Goal: Use online tool/utility: Utilize a website feature to perform a specific function

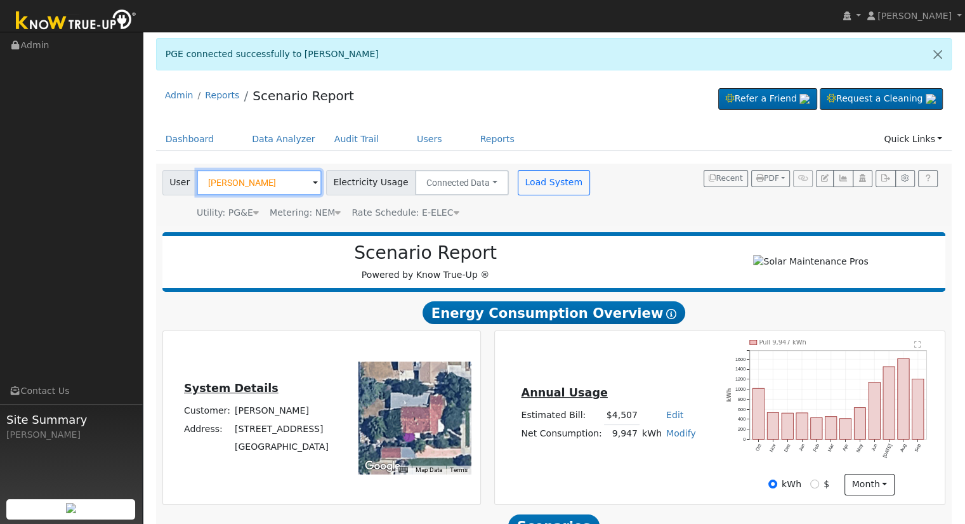
click at [286, 173] on input "elizabeth hardcastle" at bounding box center [259, 182] width 125 height 25
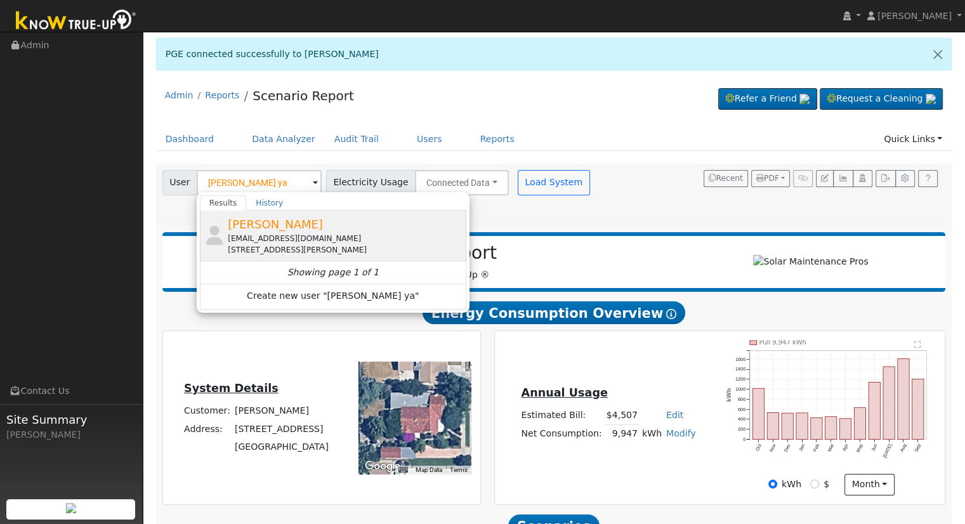
click at [292, 235] on div "[EMAIL_ADDRESS][DOMAIN_NAME]" at bounding box center [345, 238] width 235 height 11
type input "[PERSON_NAME]"
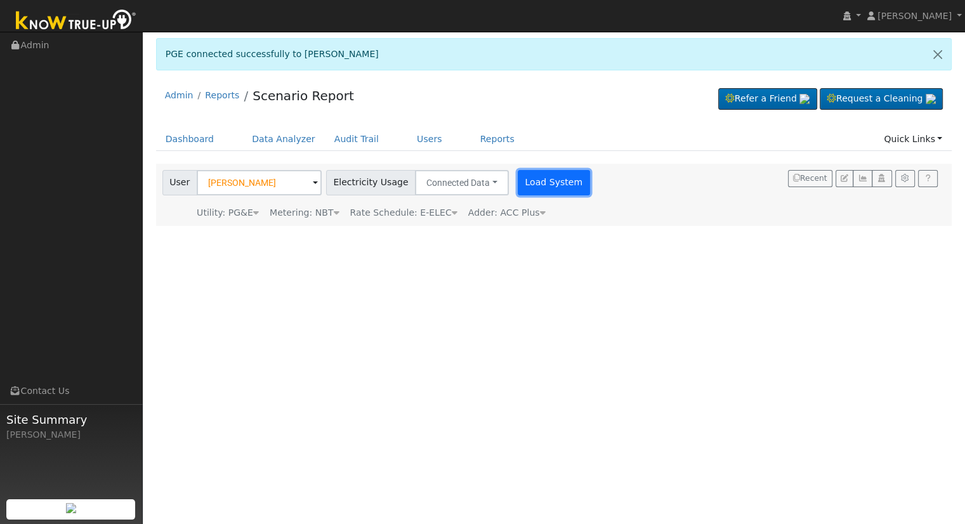
click at [533, 185] on button "Load System" at bounding box center [554, 182] width 72 height 25
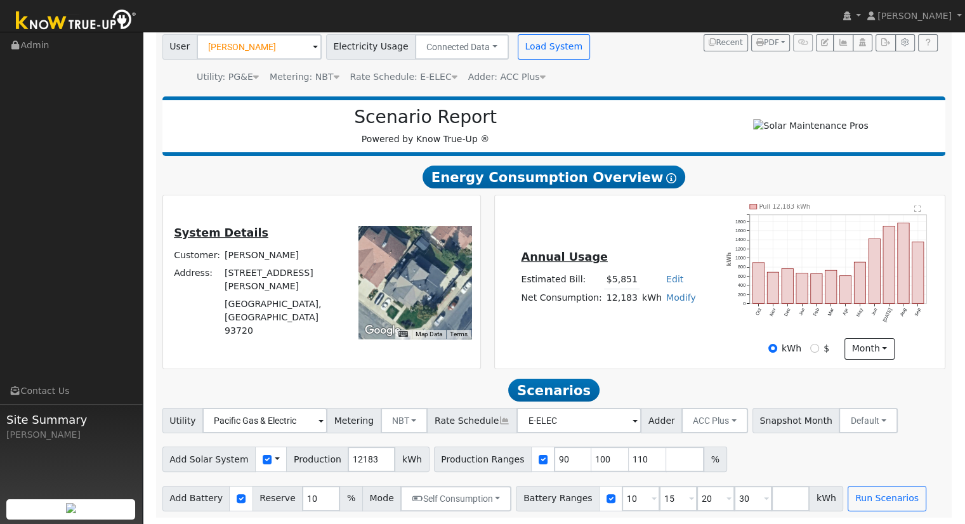
scroll to position [140, 0]
click at [554, 454] on input "90" at bounding box center [573, 459] width 38 height 25
click at [554, 457] on input "90" at bounding box center [573, 459] width 38 height 25
type input "100"
type input "110"
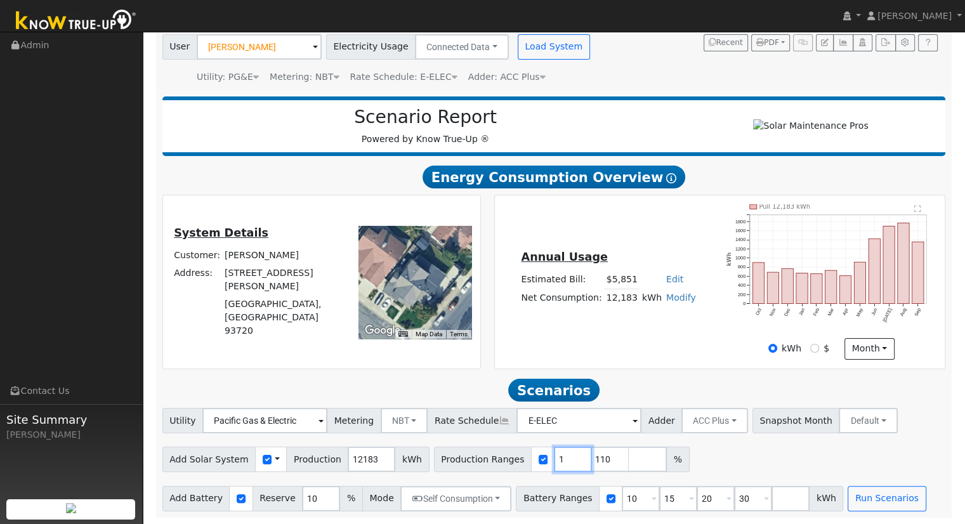
type input "110"
type input "118"
click at [622, 499] on input "10" at bounding box center [641, 498] width 38 height 25
type input "15"
type input "20"
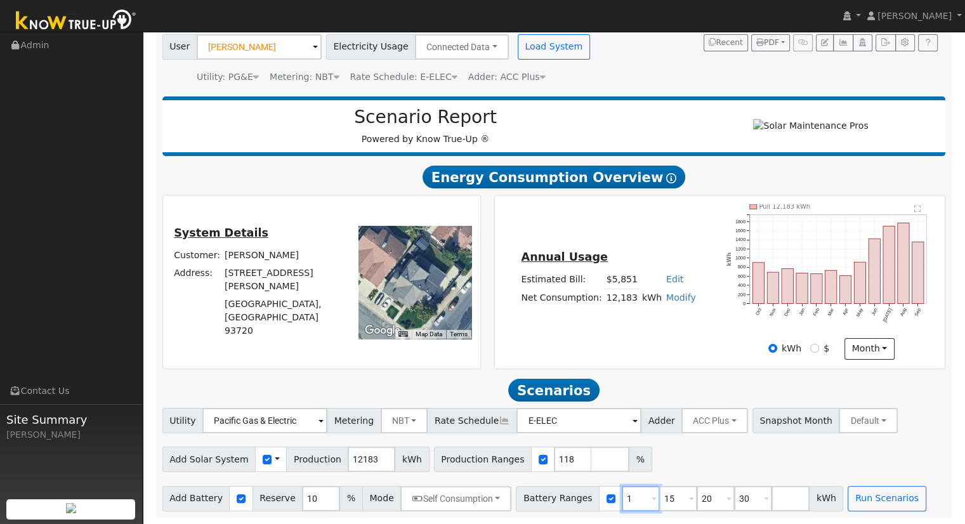
type input "30"
type input "20"
type input "30"
type input "3"
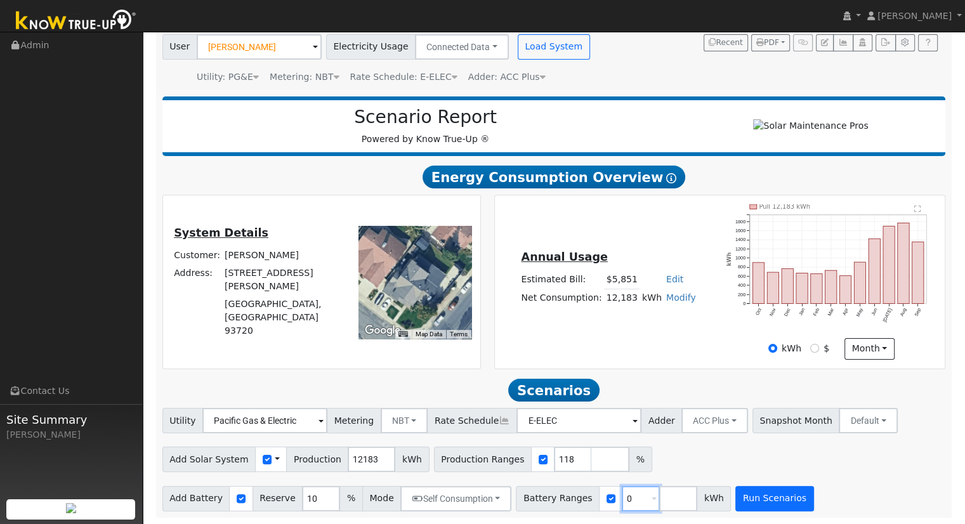
type input "0"
click at [735, 510] on button "Run Scenarios" at bounding box center [774, 498] width 78 height 25
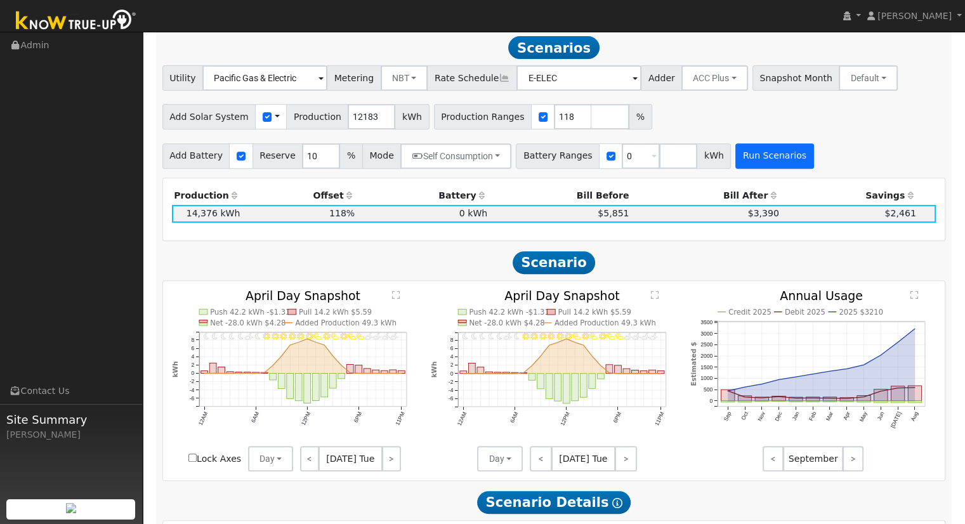
scroll to position [480, 0]
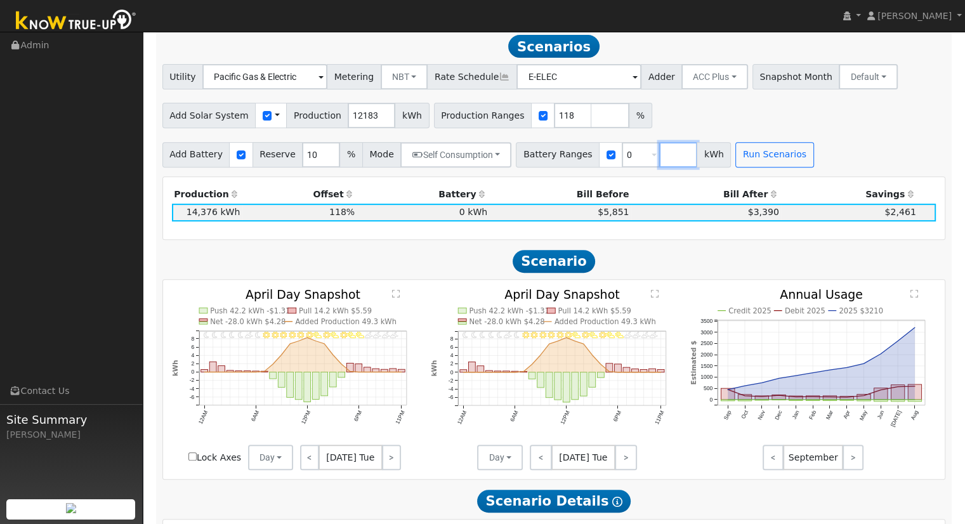
click at [659, 153] on input "number" at bounding box center [678, 154] width 38 height 25
type input "20"
click at [809, 150] on button "Run Scenarios" at bounding box center [812, 154] width 78 height 25
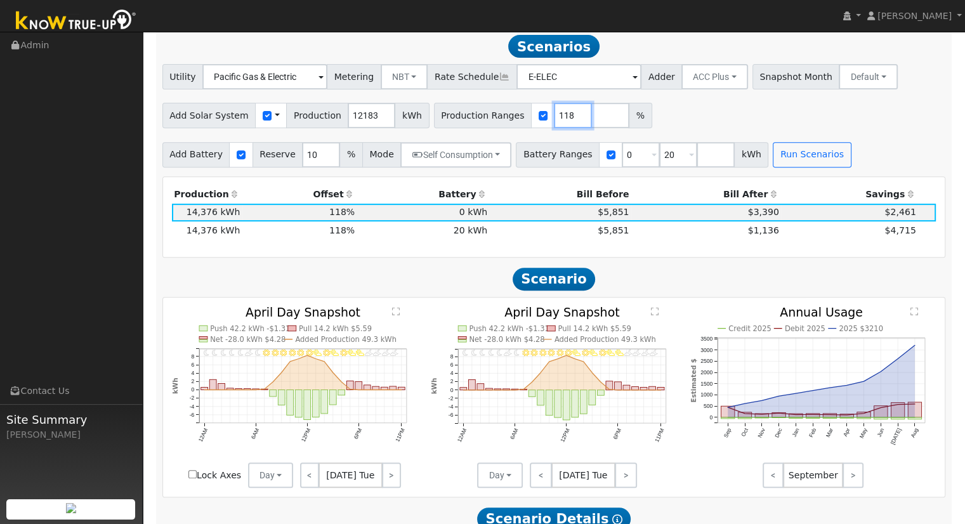
click at [554, 122] on input "118" at bounding box center [573, 115] width 38 height 25
click at [832, 167] on div "Add Battery Reserve 10 % Mode Self Consumption Self Consumption Peak Savings AC…" at bounding box center [554, 153] width 788 height 30
click at [776, 165] on button "Run Scenarios" at bounding box center [812, 154] width 78 height 25
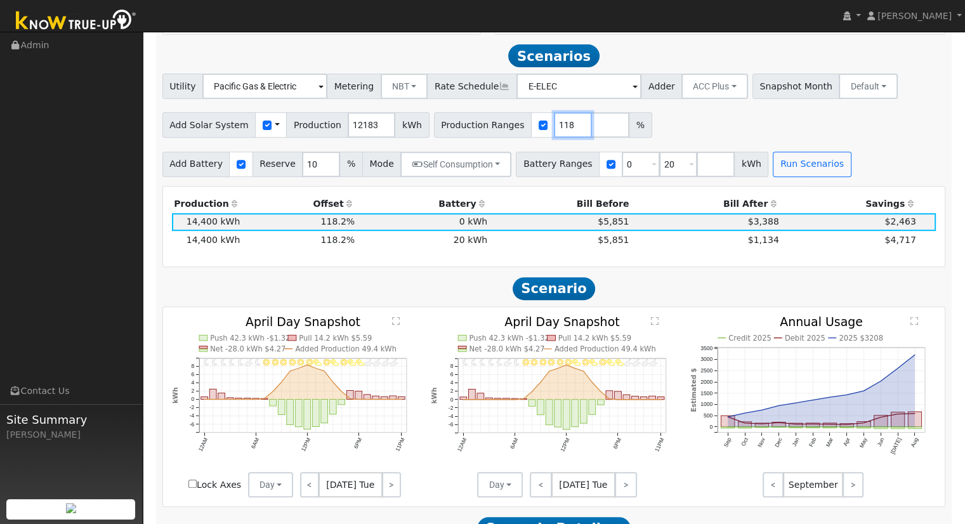
type input "118"
click at [554, 131] on input "118" at bounding box center [573, 124] width 38 height 25
click at [358, 128] on input "12183" at bounding box center [372, 124] width 48 height 25
click at [370, 130] on input "12182" at bounding box center [372, 124] width 48 height 25
click at [370, 130] on input "12181" at bounding box center [372, 124] width 48 height 25
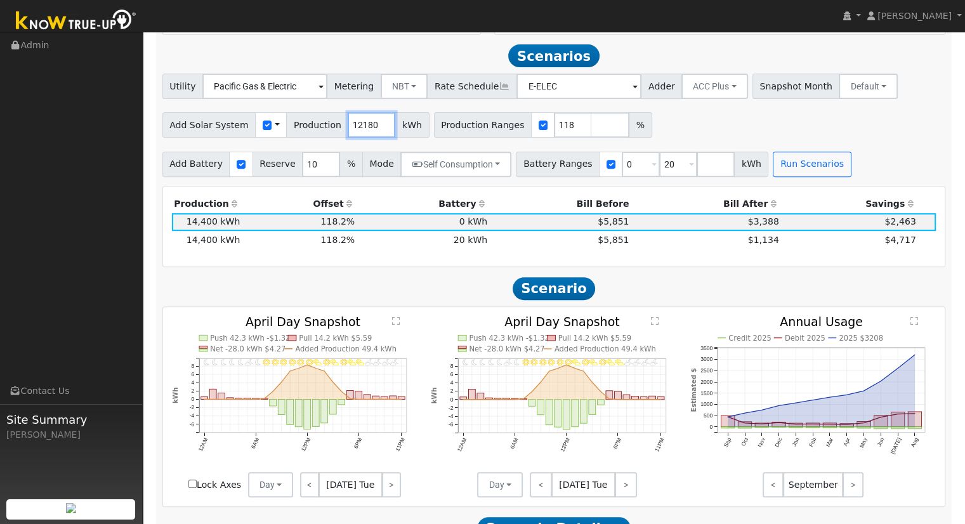
click at [370, 130] on input "12180" at bounding box center [372, 124] width 48 height 25
click at [370, 130] on input "12176" at bounding box center [372, 124] width 48 height 25
click at [794, 173] on button "Run Scenarios" at bounding box center [812, 164] width 78 height 25
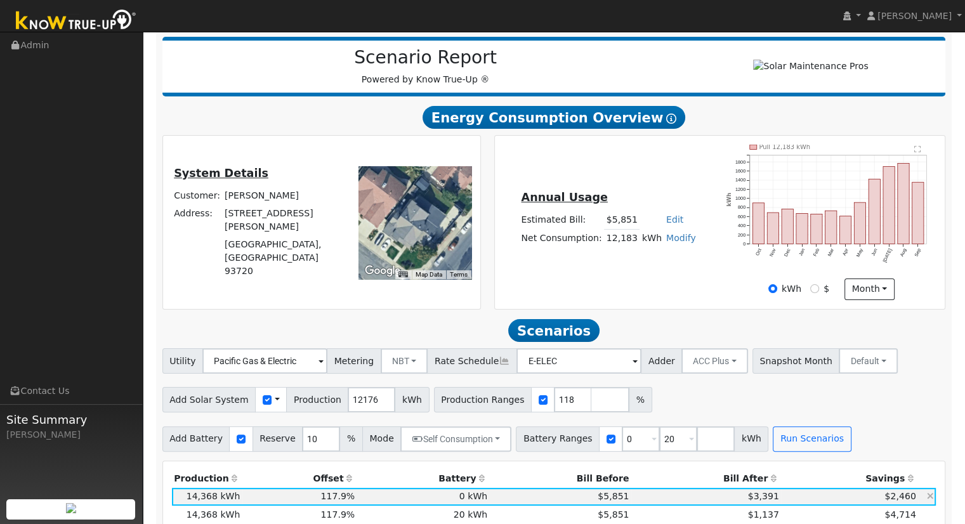
scroll to position [304, 0]
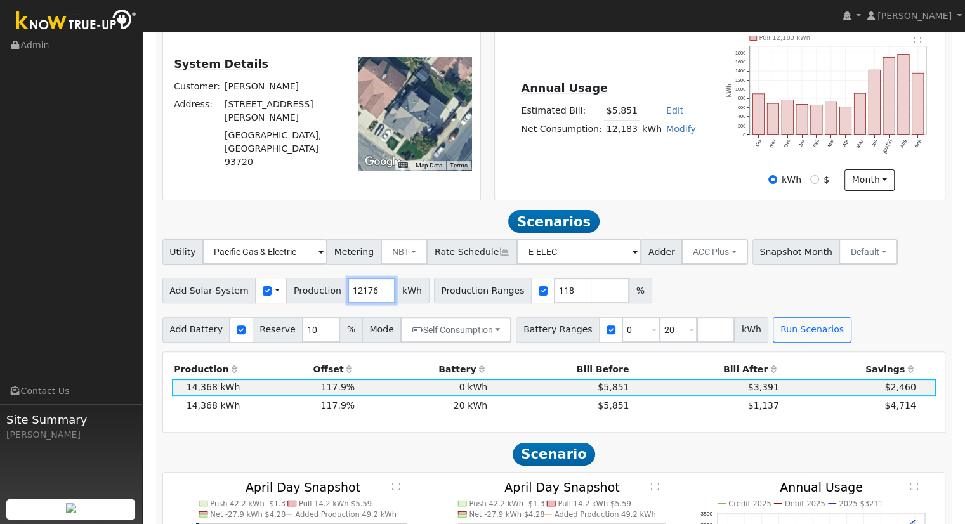
click at [360, 292] on input "12176" at bounding box center [372, 290] width 48 height 25
type input "12096"
click at [788, 343] on button "Run Scenarios" at bounding box center [812, 329] width 78 height 25
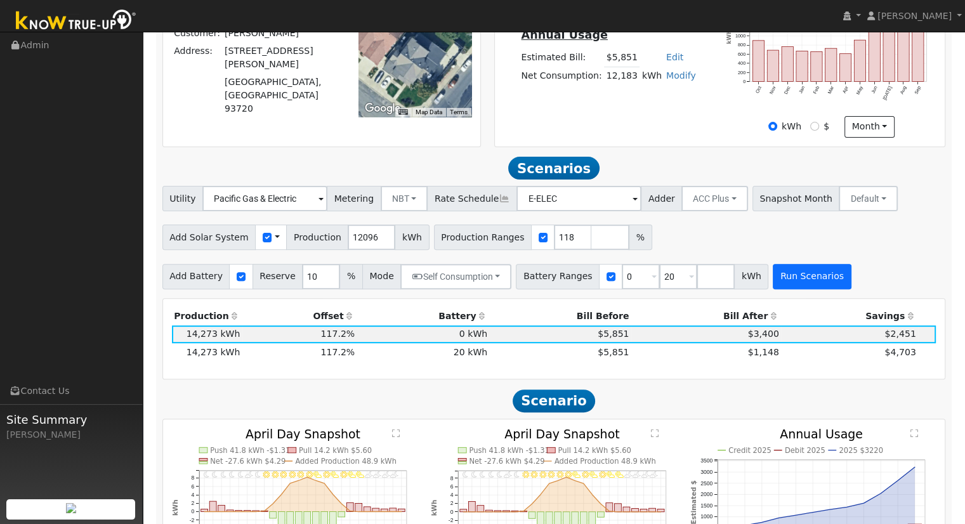
scroll to position [358, 0]
click at [677, 216] on div "Utility Pacific Gas & Electric Metering NBT NEM NBT Rate Schedule E-ELEC Adder …" at bounding box center [553, 236] width 797 height 103
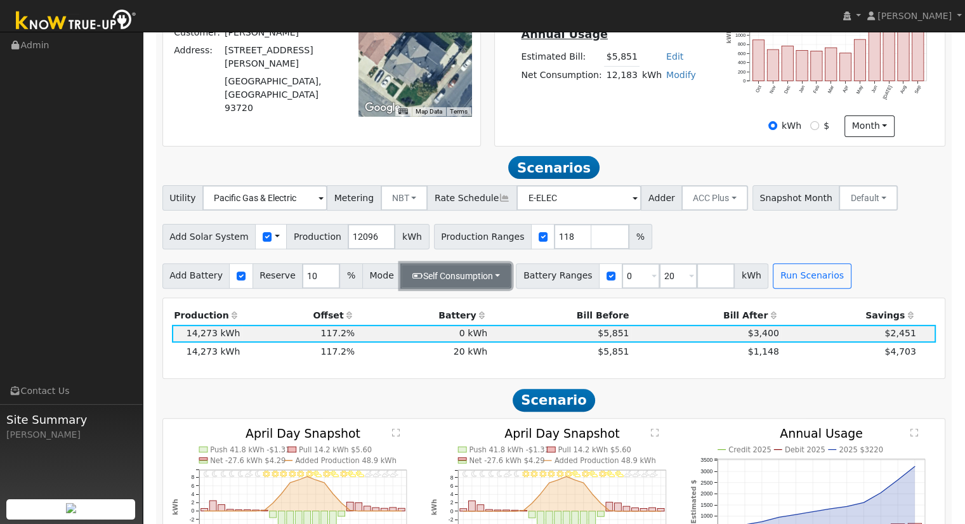
click at [409, 289] on button "Self Consumption" at bounding box center [455, 275] width 111 height 25
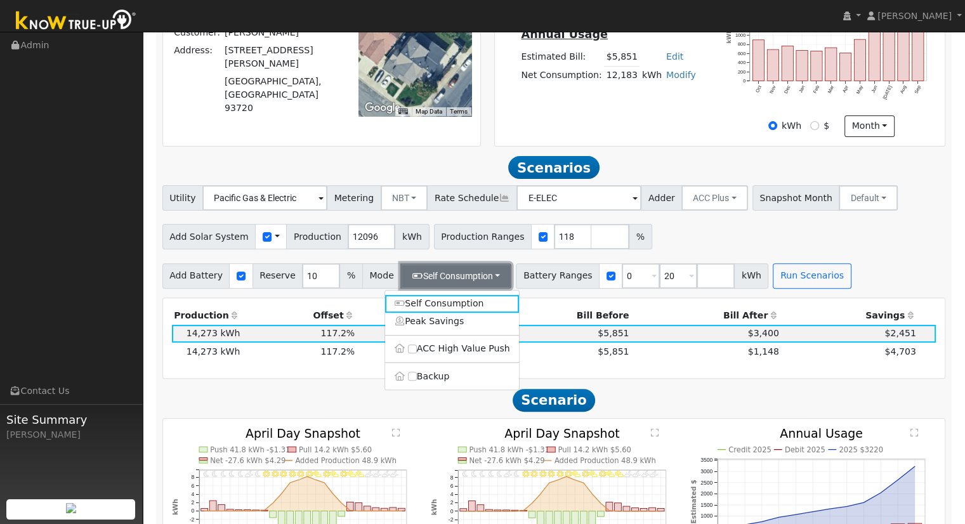
click at [409, 289] on button "Self Consumption" at bounding box center [455, 275] width 111 height 25
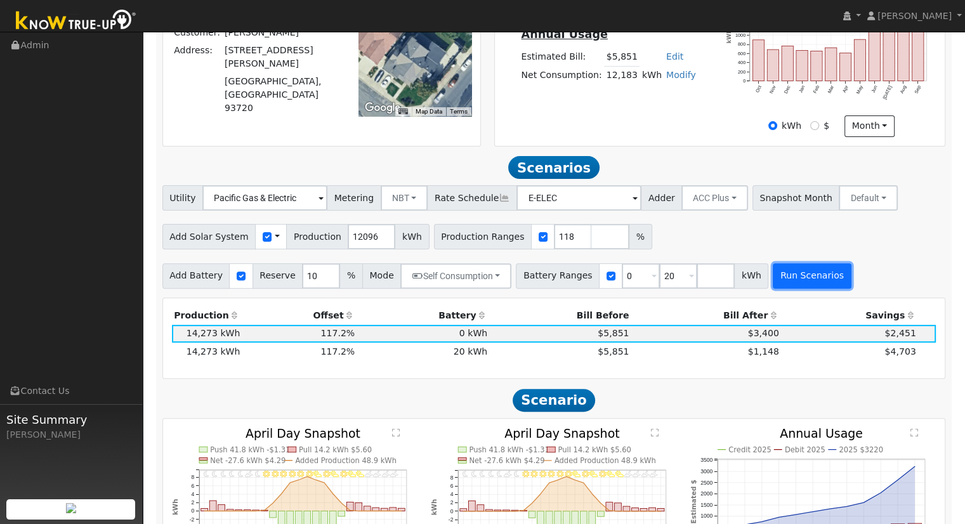
click at [773, 278] on button "Run Scenarios" at bounding box center [812, 275] width 78 height 25
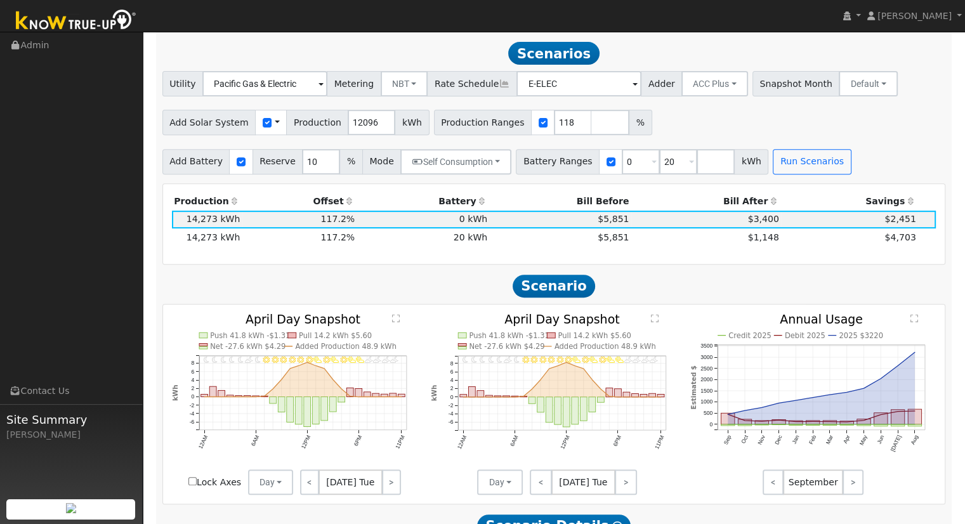
scroll to position [480, 0]
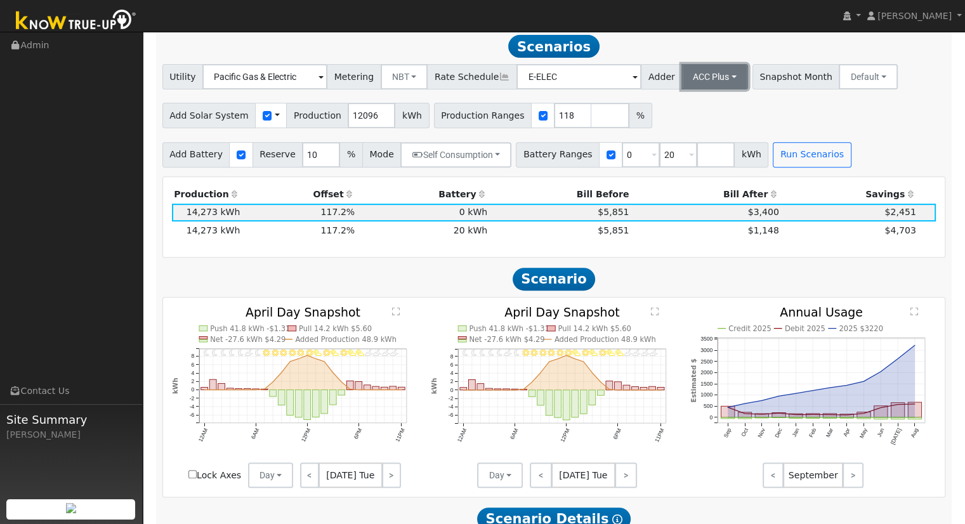
click at [710, 75] on button "ACC Plus" at bounding box center [714, 76] width 67 height 25
click at [697, 136] on link "SB-535" at bounding box center [701, 141] width 88 height 18
click at [771, 143] on div "Add Battery Reserve 10 % Mode Self Consumption Self Consumption Peak Savings AC…" at bounding box center [554, 153] width 788 height 30
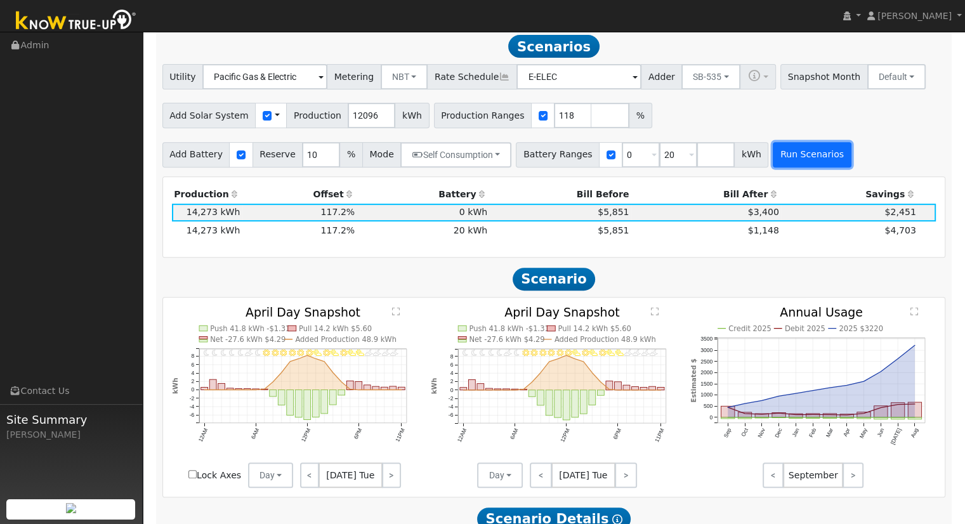
click at [773, 151] on button "Run Scenarios" at bounding box center [812, 154] width 78 height 25
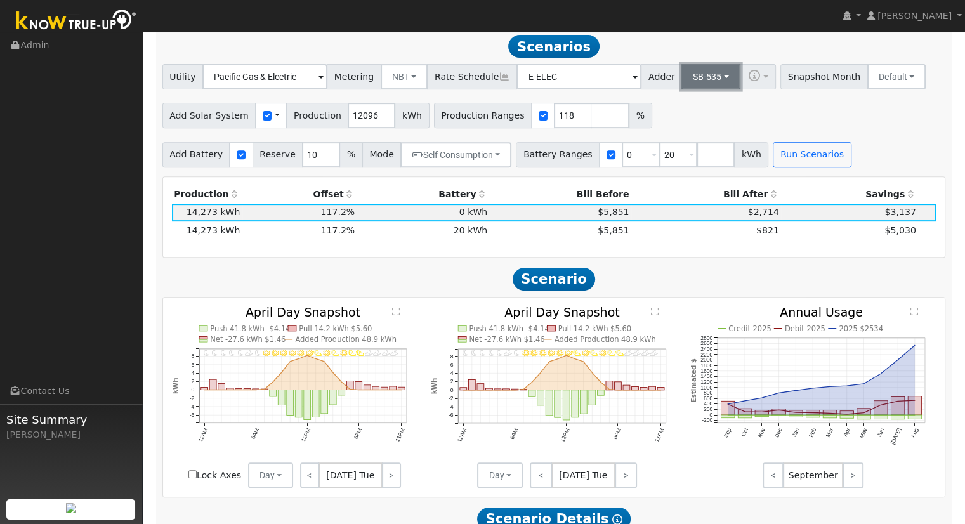
click at [696, 74] on button "SB-535" at bounding box center [710, 76] width 59 height 25
click at [691, 110] on link "- None -" at bounding box center [701, 105] width 88 height 18
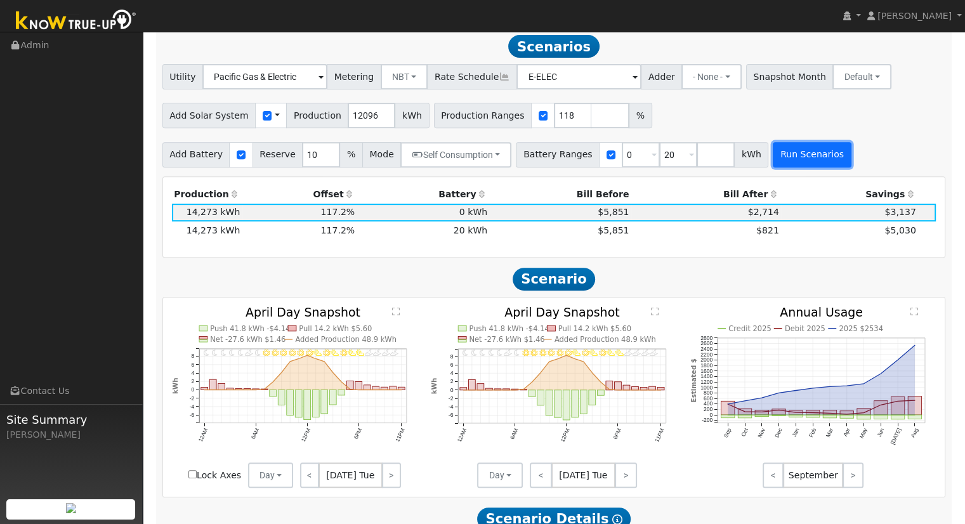
click at [779, 166] on button "Run Scenarios" at bounding box center [812, 154] width 78 height 25
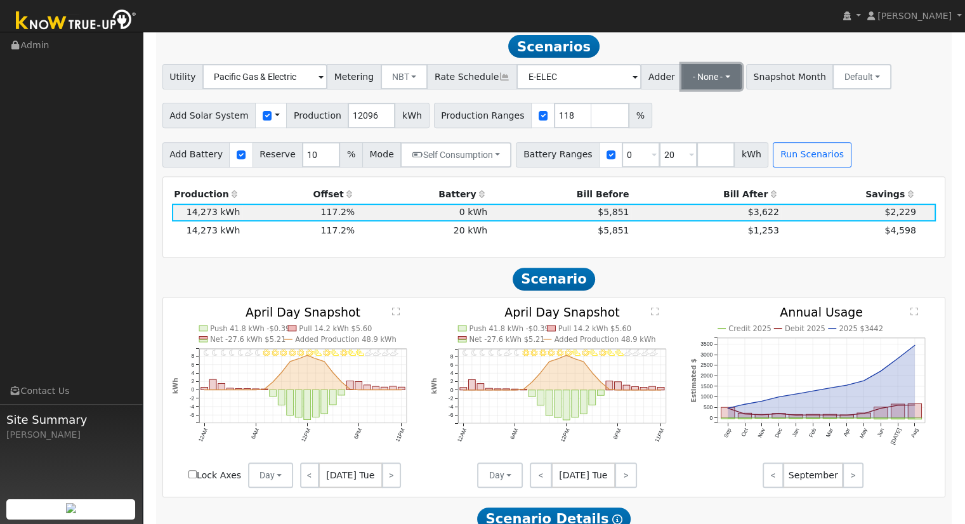
click at [681, 78] on button "- None -" at bounding box center [711, 76] width 60 height 25
click at [668, 125] on link "ACC Plus" at bounding box center [701, 123] width 88 height 18
click at [780, 166] on button "Run Scenarios" at bounding box center [812, 154] width 78 height 25
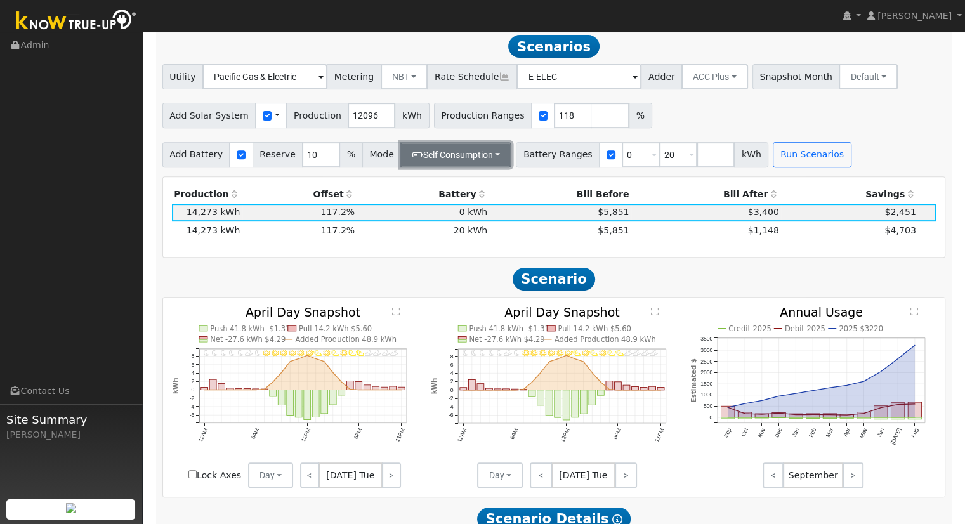
click at [488, 159] on button "Self Consumption" at bounding box center [455, 154] width 111 height 25
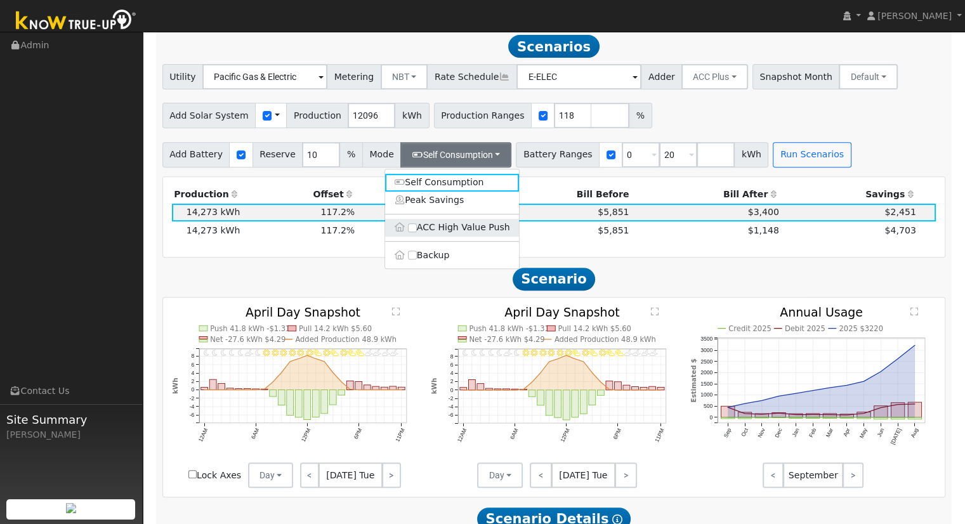
click at [476, 226] on label "ACC High Value Push" at bounding box center [452, 228] width 134 height 18
click at [417, 226] on input "ACC High Value Push" at bounding box center [412, 227] width 9 height 9
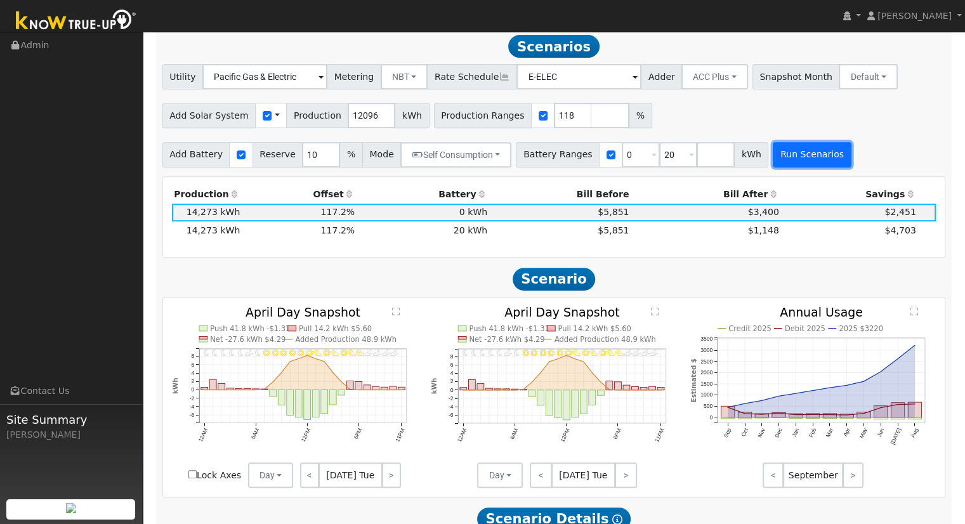
click at [773, 154] on button "Run Scenarios" at bounding box center [812, 154] width 78 height 25
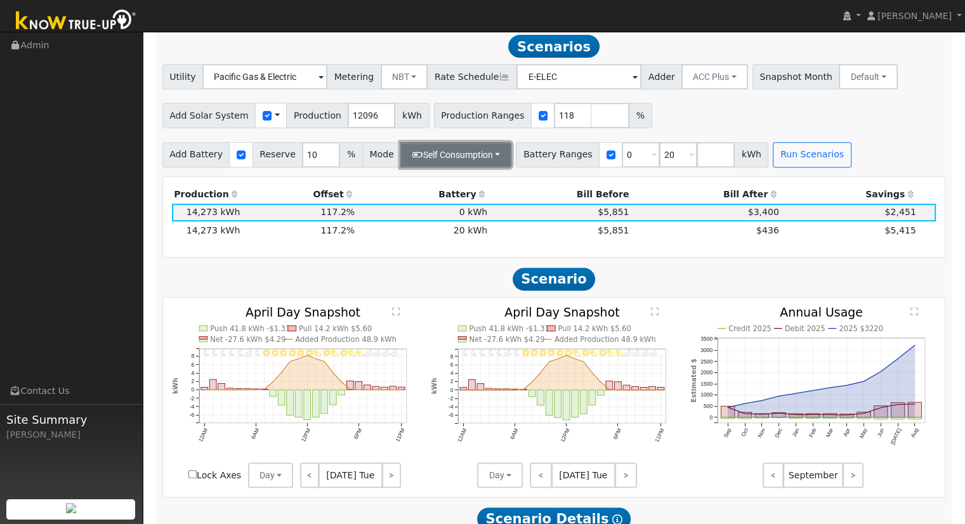
click at [441, 158] on button "Self Consumption" at bounding box center [455, 154] width 111 height 25
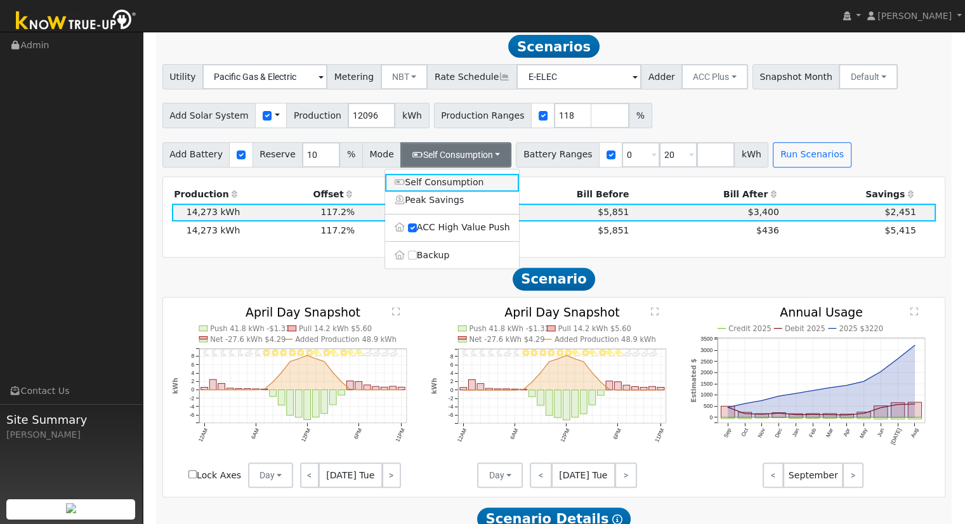
click at [433, 182] on link "Self Consumption" at bounding box center [452, 183] width 134 height 18
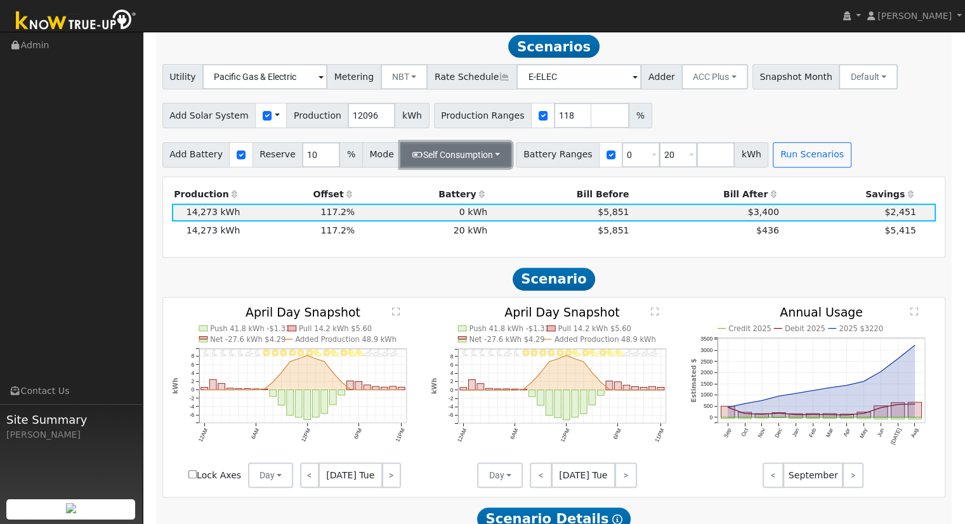
click at [442, 153] on button "Self Consumption" at bounding box center [455, 154] width 111 height 25
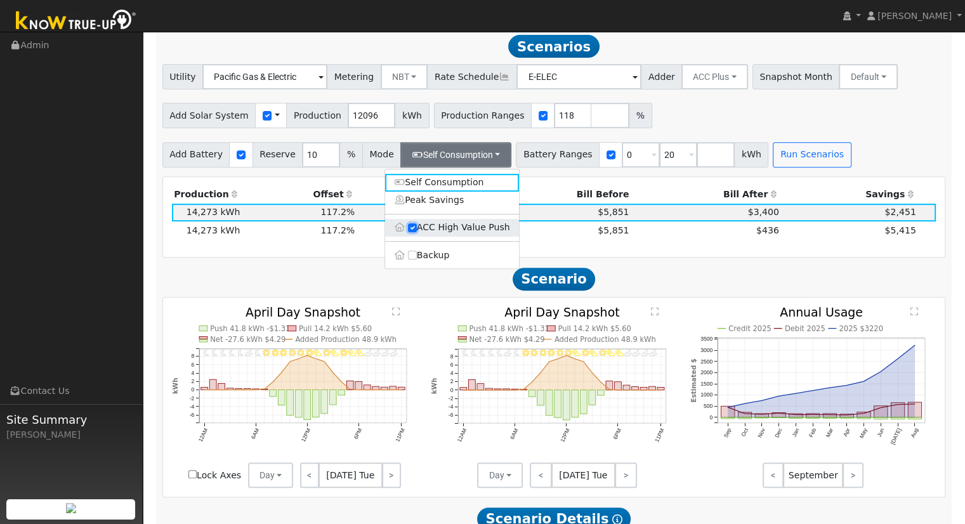
click at [414, 232] on input "ACC High Value Push" at bounding box center [412, 227] width 9 height 9
checkbox input "false"
click at [776, 159] on button "Run Scenarios" at bounding box center [812, 154] width 78 height 25
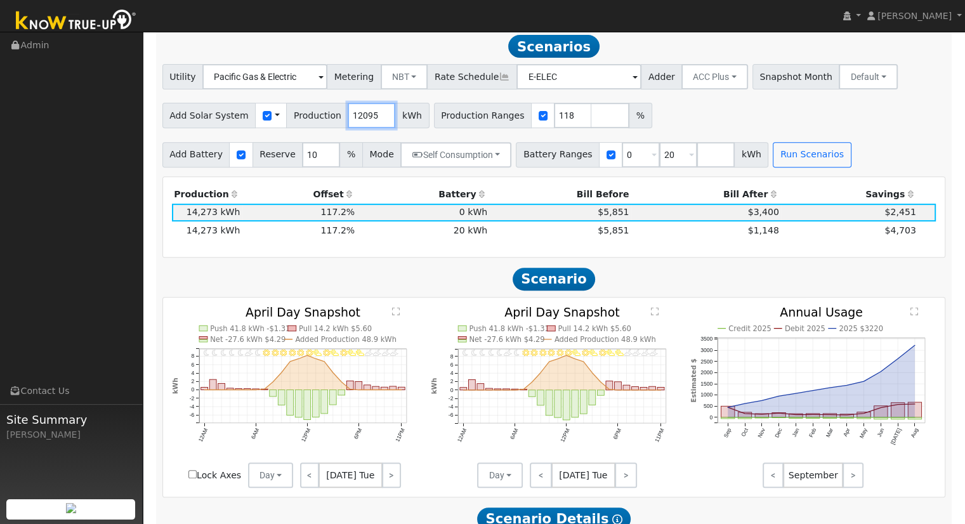
type input "12095"
click at [371, 122] on input "12095" at bounding box center [372, 115] width 48 height 25
click at [773, 162] on button "Run Scenarios" at bounding box center [812, 154] width 78 height 25
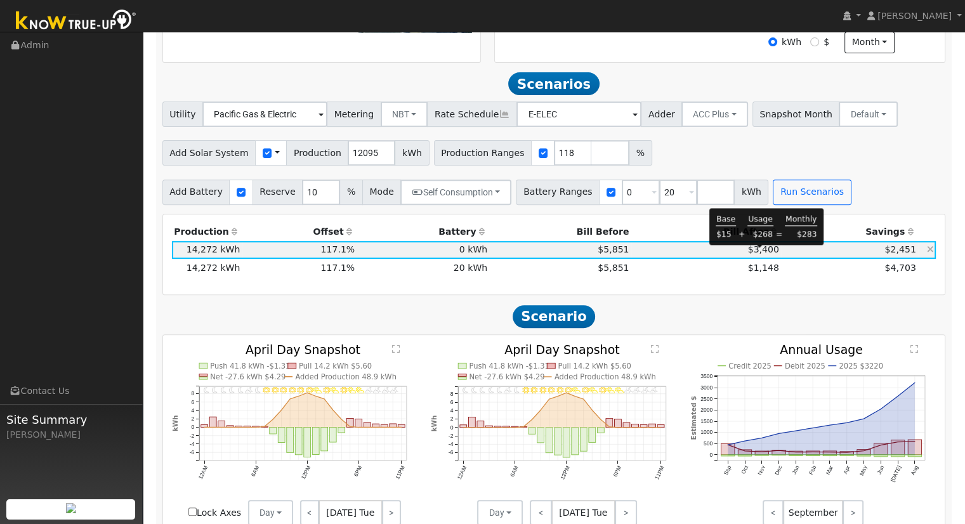
click at [768, 249] on span "$3,400" at bounding box center [763, 249] width 31 height 10
click at [768, 236] on icon at bounding box center [773, 231] width 11 height 9
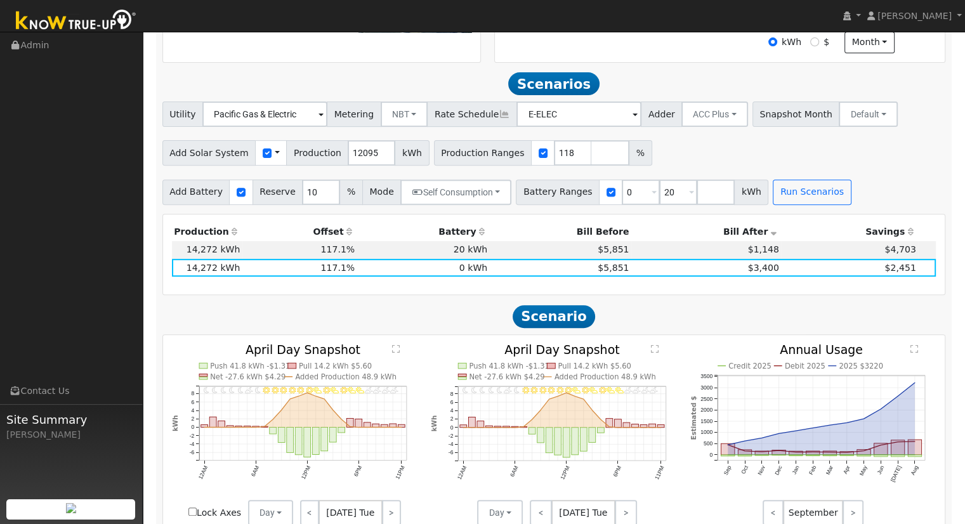
click at [768, 236] on icon at bounding box center [773, 231] width 11 height 9
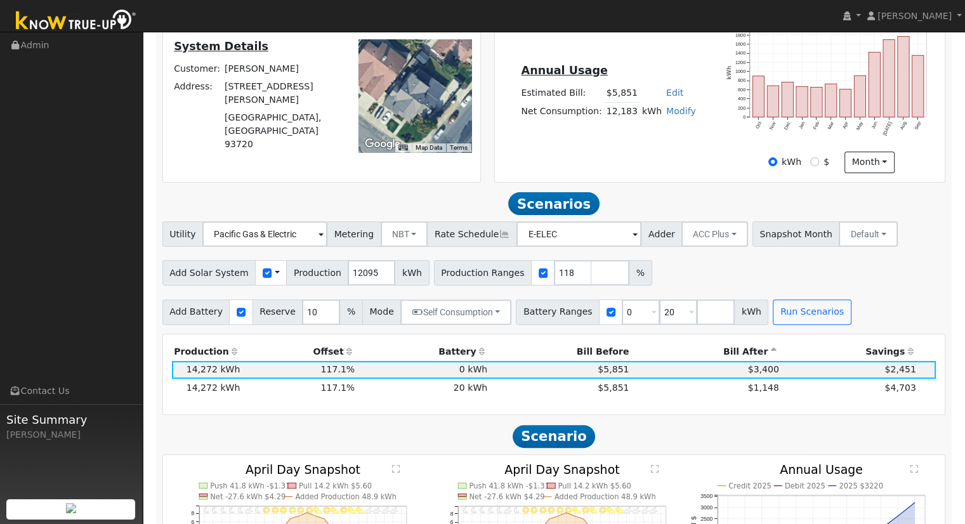
scroll to position [322, 0]
click at [674, 116] on link "Modify" at bounding box center [681, 111] width 30 height 10
click at [559, 160] on div "Annual Usage Estimated Bill: $5,851 Edit Estimated Bill $ Annual Net Consumptio…" at bounding box center [720, 95] width 446 height 155
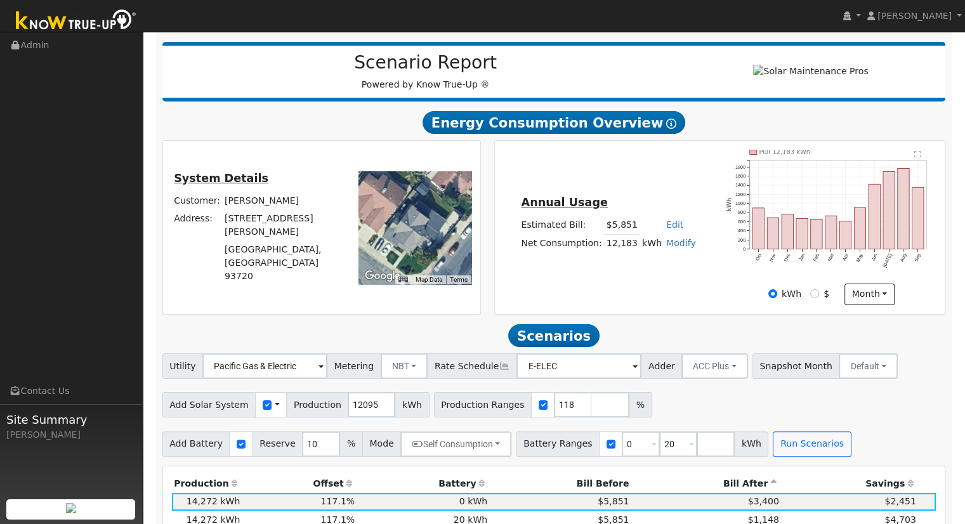
scroll to position [183, 0]
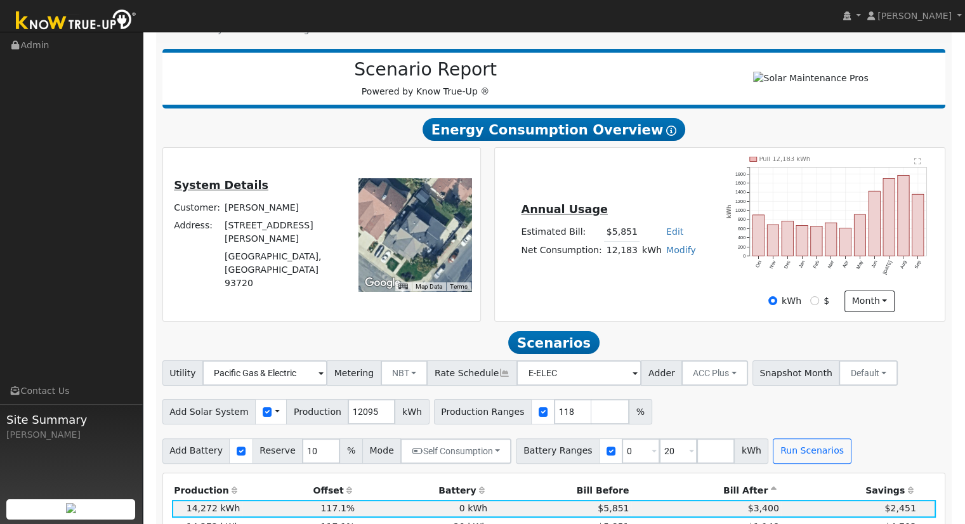
click at [559, 160] on div "Annual Usage Estimated Bill: $5,851 Edit Estimated Bill $ Annual Net Consumptio…" at bounding box center [720, 234] width 446 height 155
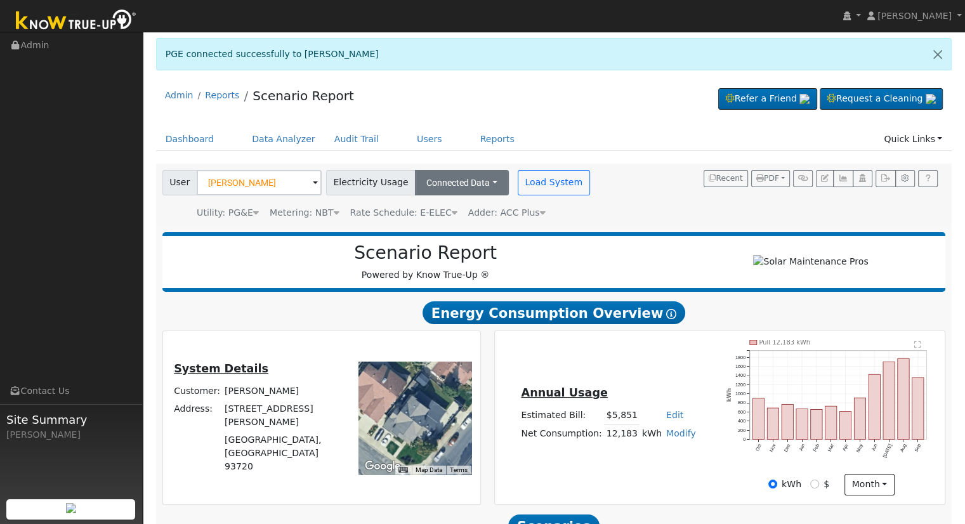
scroll to position [0, 0]
click at [455, 176] on button "Connected Data" at bounding box center [462, 182] width 94 height 25
click at [453, 228] on link "Estimated Data" at bounding box center [463, 228] width 90 height 18
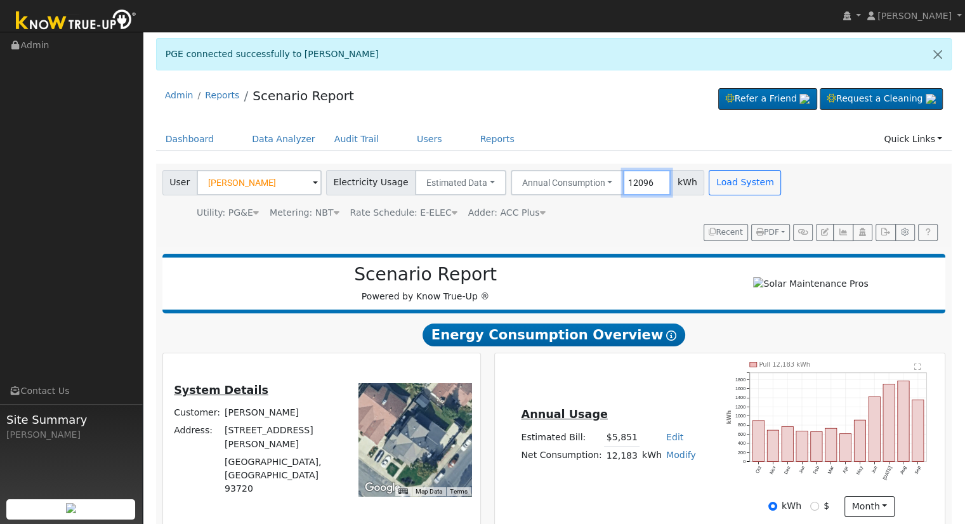
type input "12096"
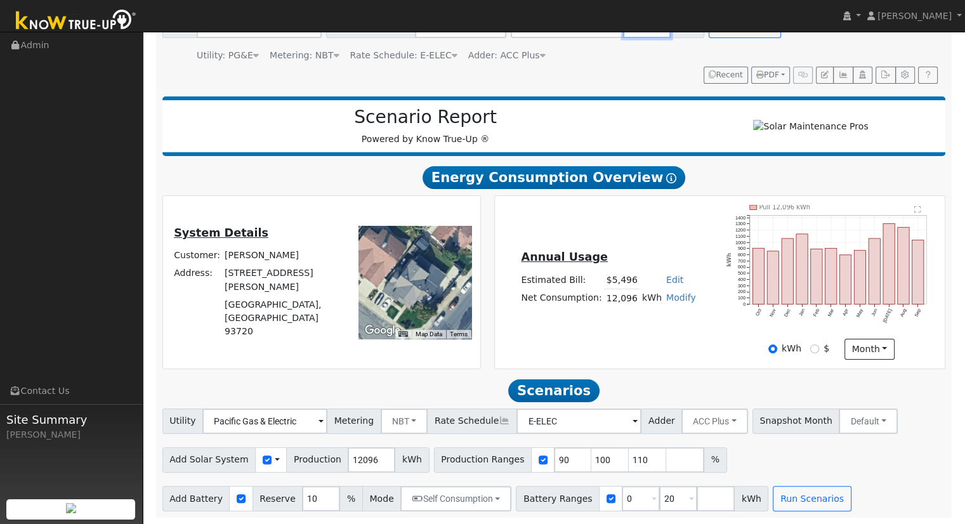
scroll to position [162, 0]
click at [554, 455] on input "90" at bounding box center [573, 459] width 38 height 25
type input "100"
type input "110"
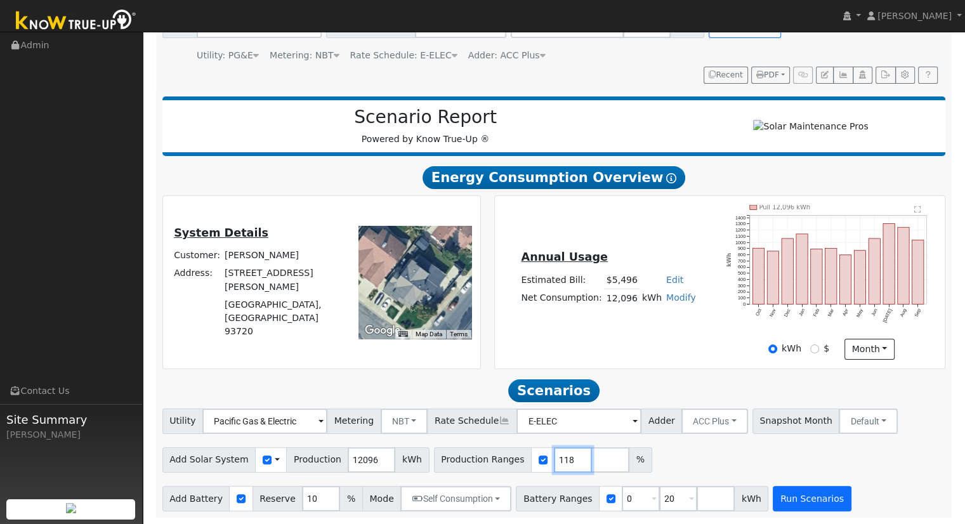
type input "118"
click at [773, 491] on button "Run Scenarios" at bounding box center [812, 498] width 78 height 25
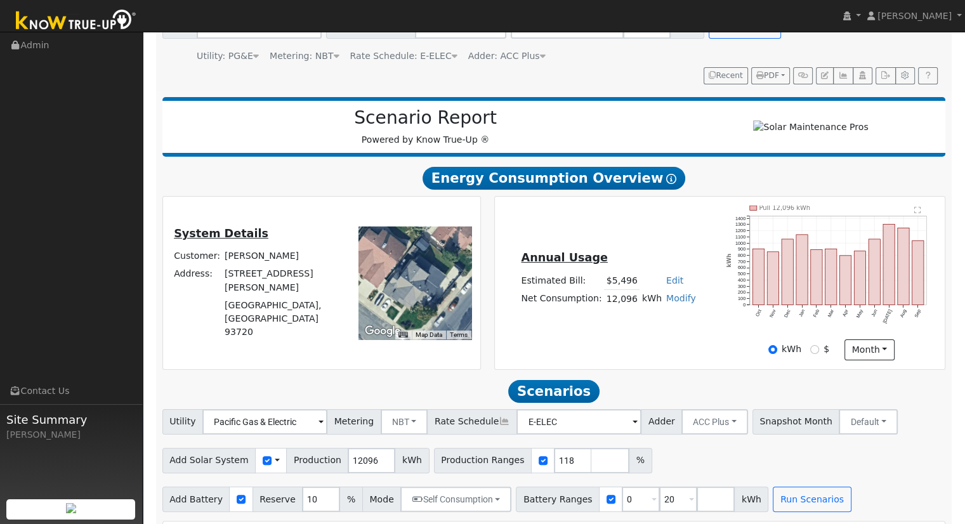
scroll to position [126, 0]
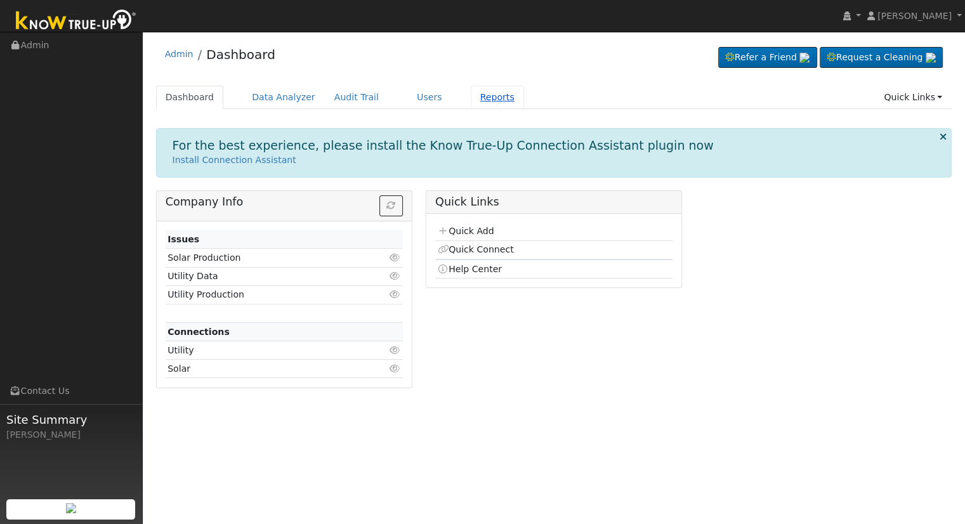
click at [471, 90] on link "Reports" at bounding box center [497, 97] width 53 height 23
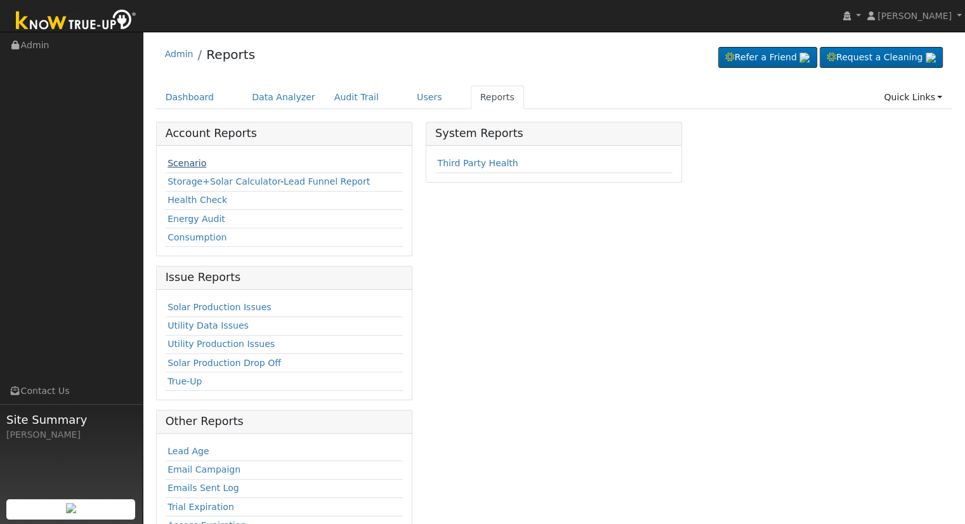
click at [194, 158] on link "Scenario" at bounding box center [186, 163] width 39 height 10
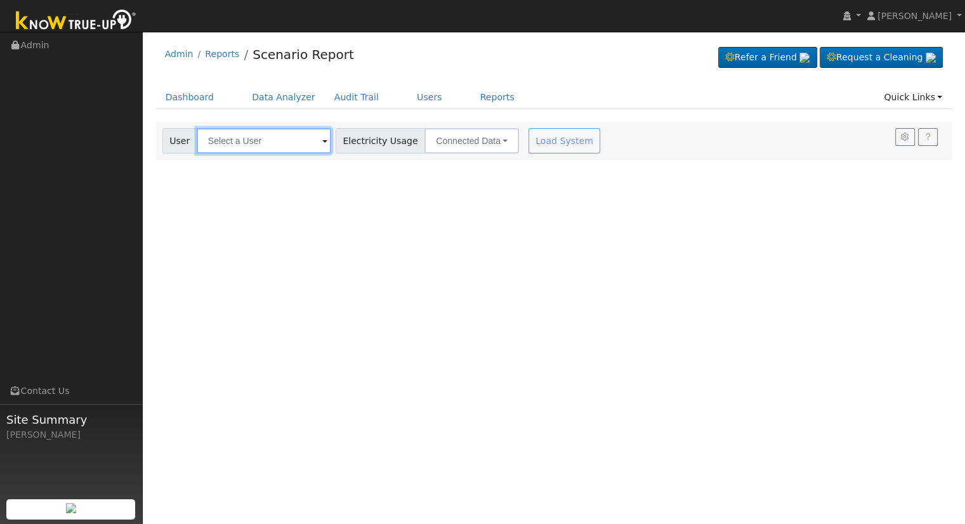
click at [219, 146] on input "text" at bounding box center [264, 140] width 134 height 25
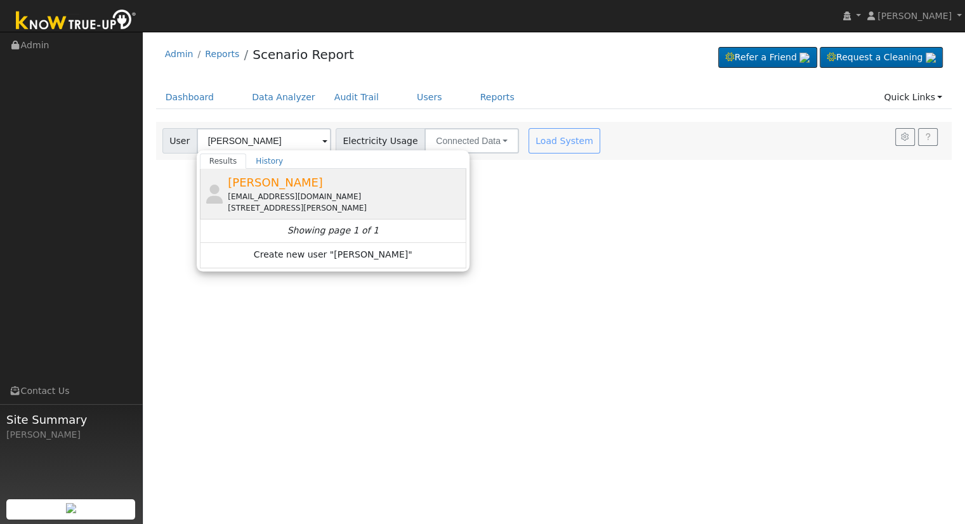
click at [322, 207] on div "[STREET_ADDRESS][PERSON_NAME]" at bounding box center [345, 207] width 235 height 11
type input "[PERSON_NAME]"
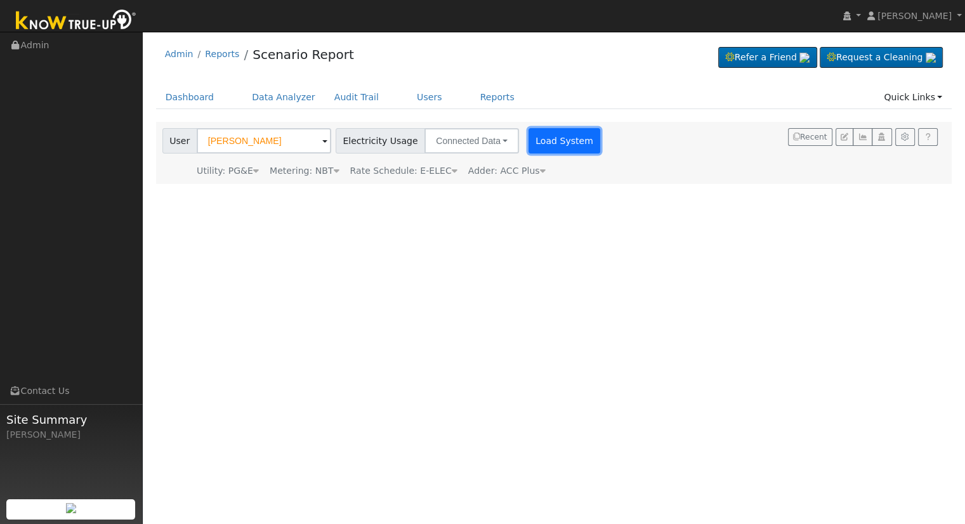
click at [557, 149] on button "Load System" at bounding box center [564, 140] width 72 height 25
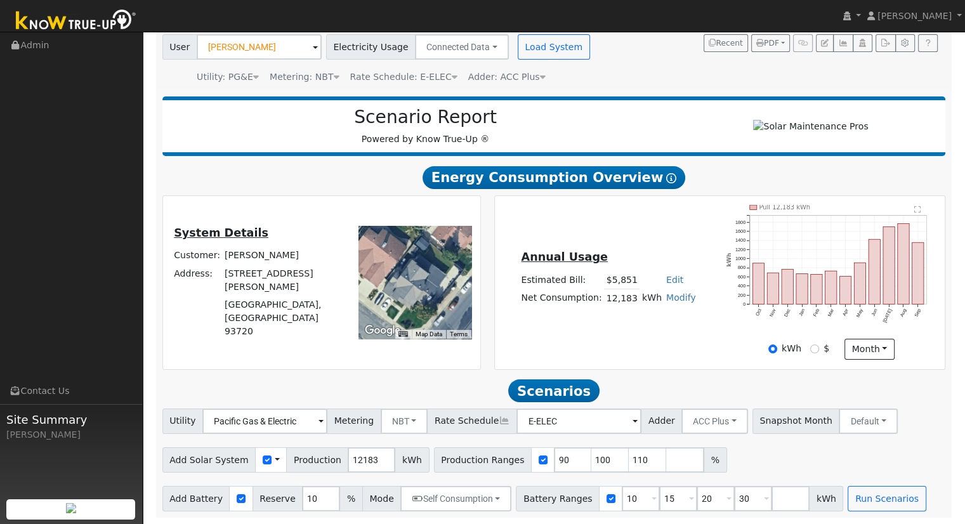
scroll to position [98, 0]
click at [453, 36] on button "Connected Data" at bounding box center [462, 46] width 94 height 25
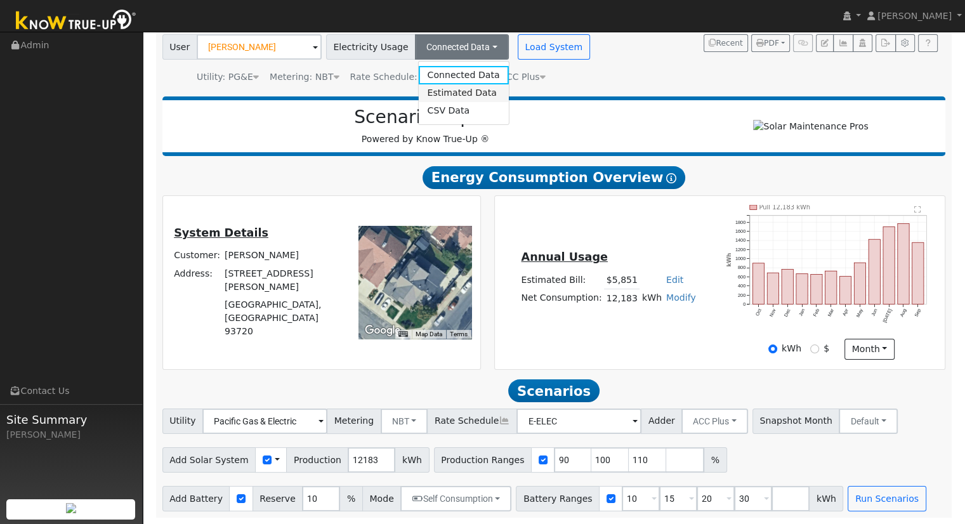
click at [451, 84] on link "Estimated Data" at bounding box center [463, 93] width 90 height 18
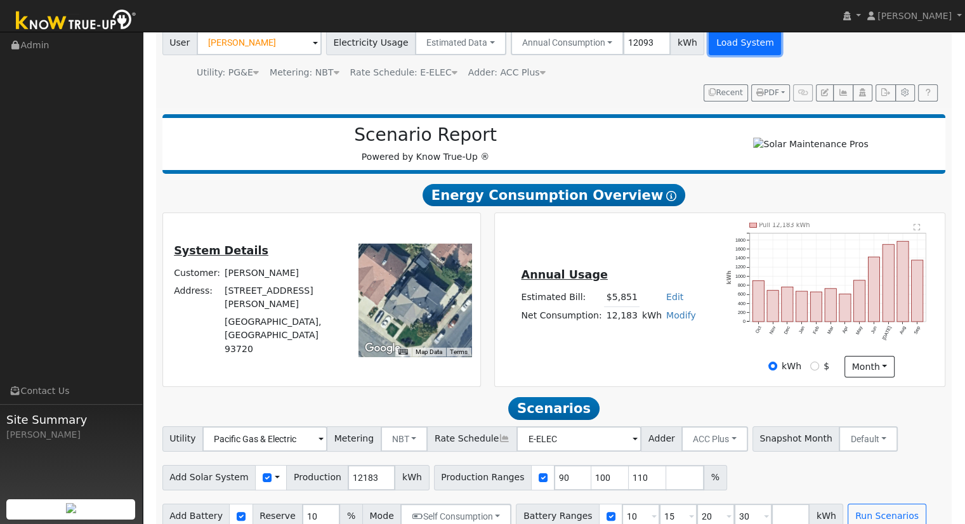
click at [729, 39] on button "Load System" at bounding box center [745, 42] width 72 height 25
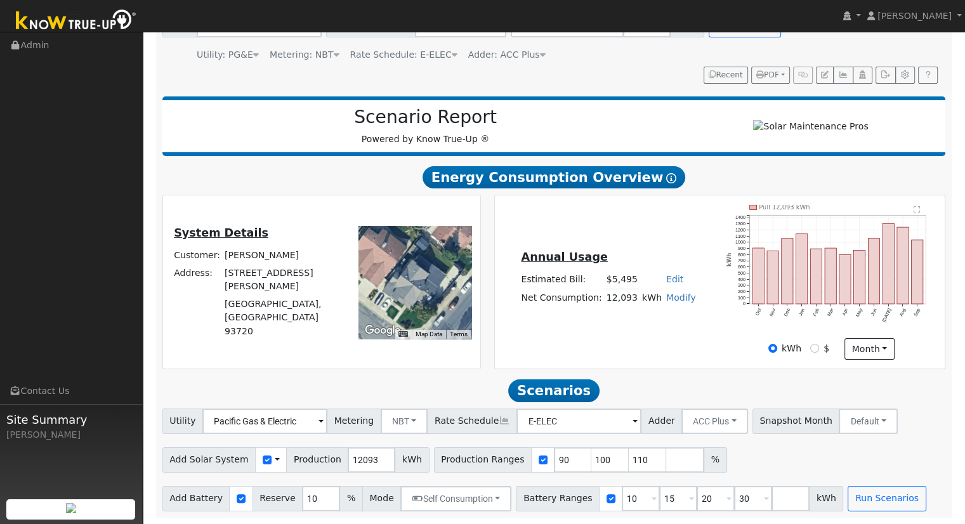
scroll to position [0, 0]
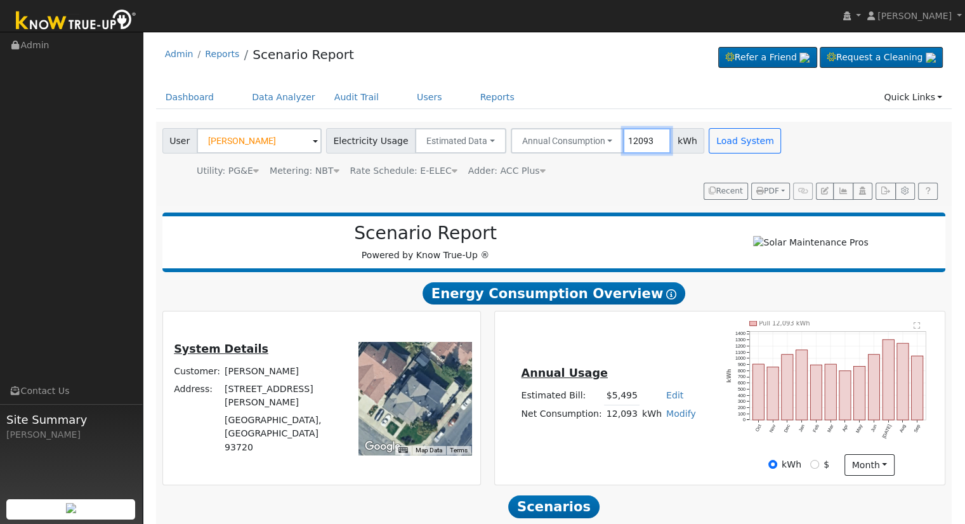
click at [634, 140] on input "12093" at bounding box center [647, 140] width 48 height 25
click at [641, 138] on input "12094" at bounding box center [647, 140] width 48 height 25
click at [641, 138] on input "12095" at bounding box center [647, 140] width 48 height 25
type input "12096"
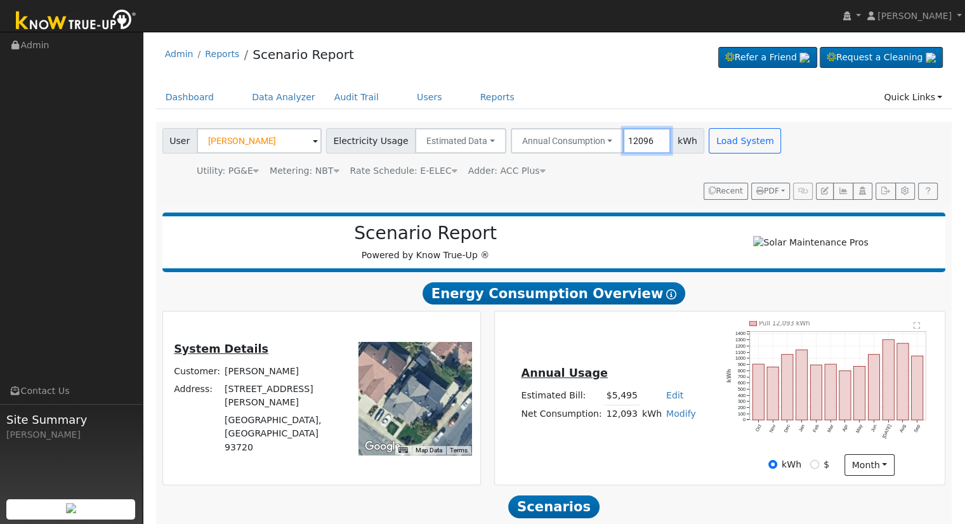
click at [641, 138] on input "12096" at bounding box center [647, 140] width 48 height 25
click at [709, 140] on button "Load System" at bounding box center [745, 140] width 72 height 25
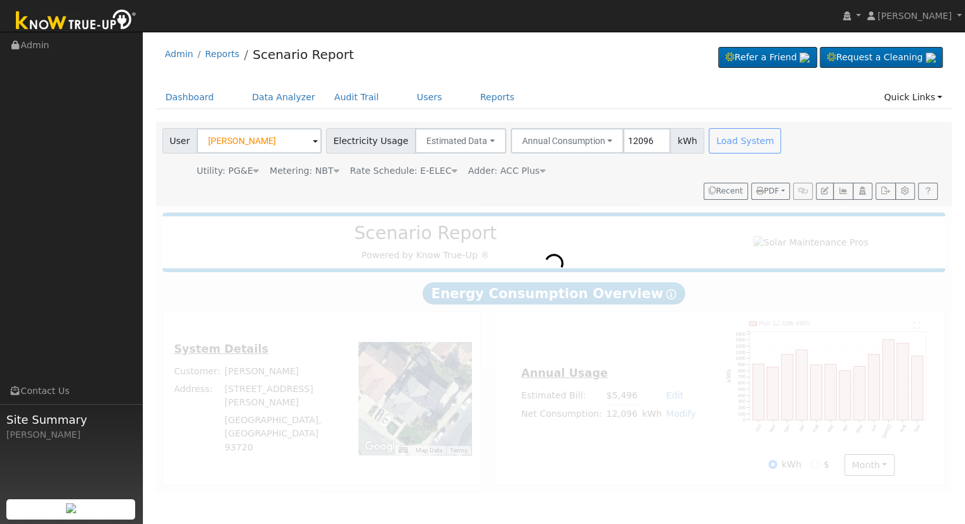
scroll to position [121, 0]
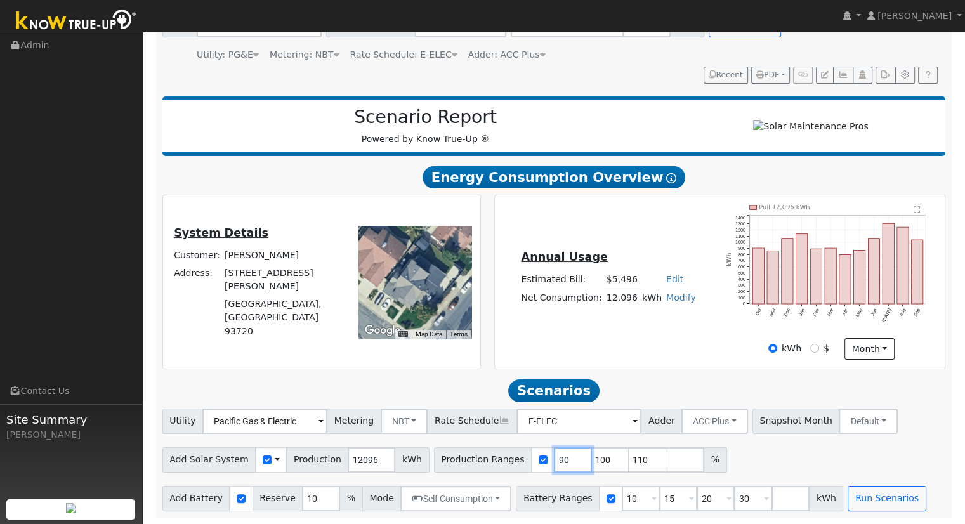
click at [554, 456] on input "90" at bounding box center [573, 459] width 38 height 25
type input "100"
type input "110"
type input "118"
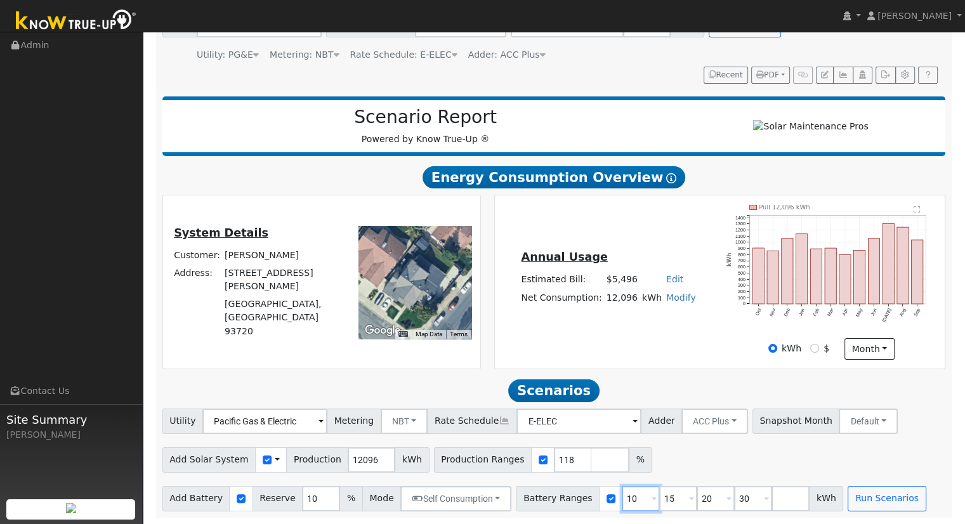
click at [622, 500] on input "10" at bounding box center [641, 498] width 38 height 25
type input "15"
type input "20"
type input "30"
type input "20"
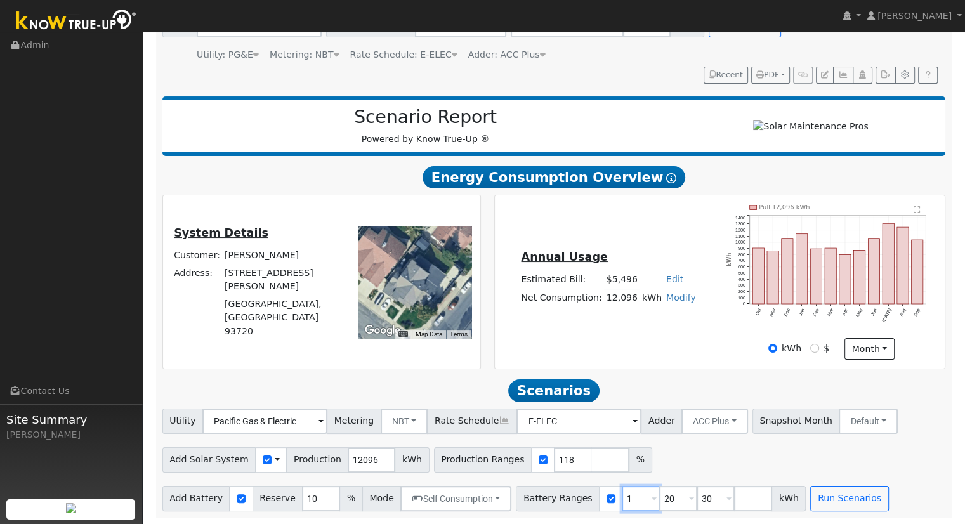
type input "30"
type input "3"
type input "0"
click at [659, 500] on input "number" at bounding box center [678, 498] width 38 height 25
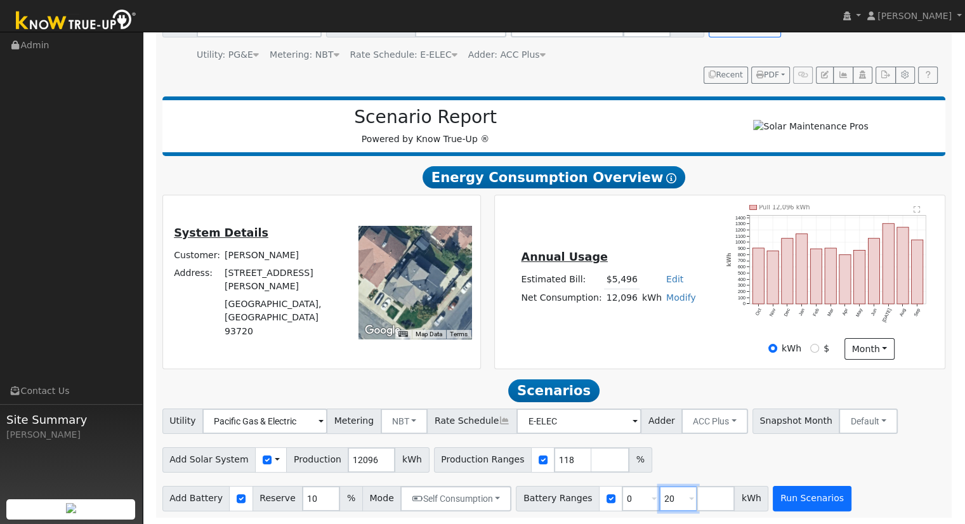
type input "20"
click at [773, 503] on button "Run Scenarios" at bounding box center [812, 498] width 78 height 25
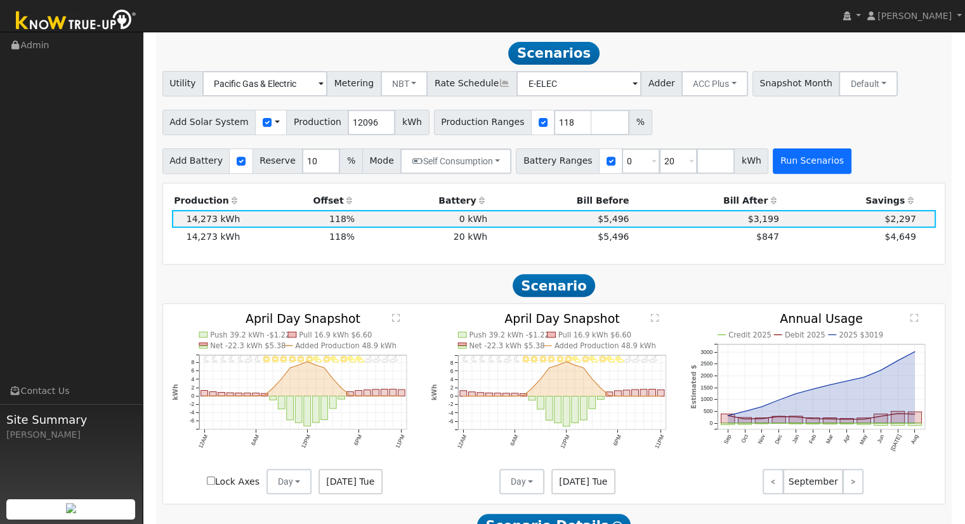
scroll to position [461, 0]
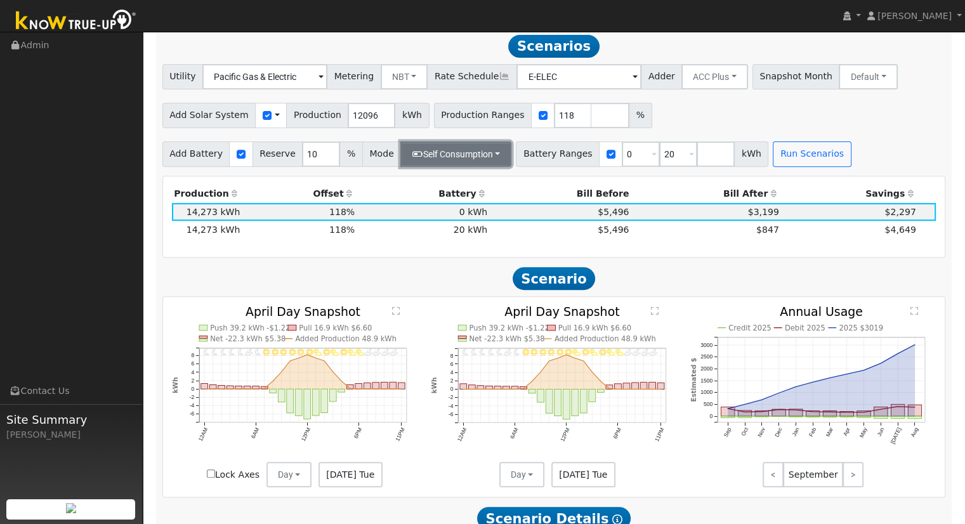
click at [436, 160] on button "Self Consumption" at bounding box center [455, 153] width 111 height 25
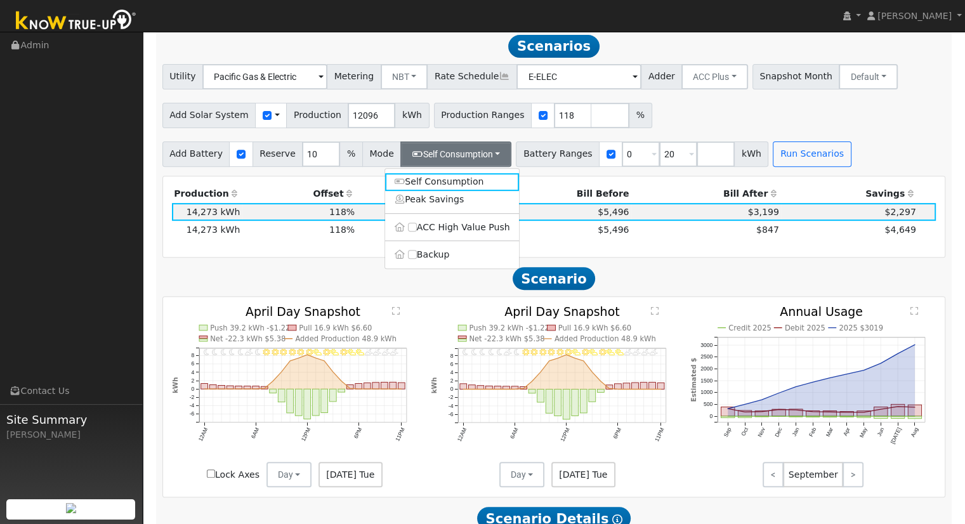
click at [535, 197] on th "Bill Before" at bounding box center [560, 194] width 141 height 18
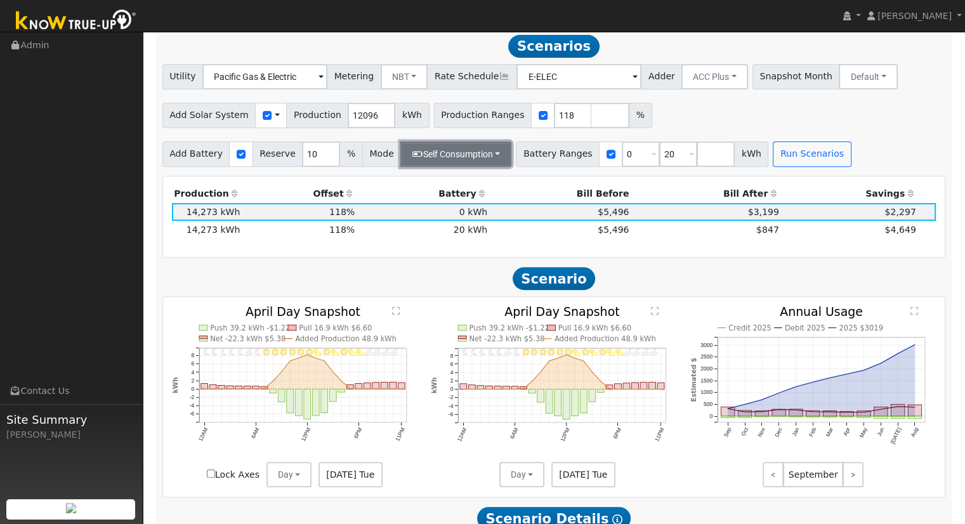
click at [466, 160] on button "Self Consumption" at bounding box center [455, 153] width 111 height 25
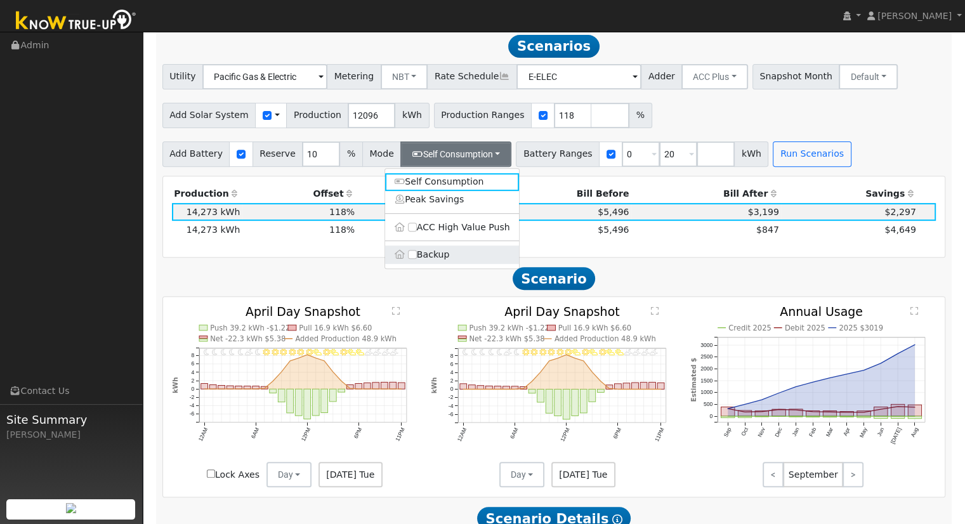
click at [443, 251] on label "Backup" at bounding box center [452, 254] width 134 height 18
click at [417, 251] on input "Backup" at bounding box center [412, 254] width 9 height 9
type input "20"
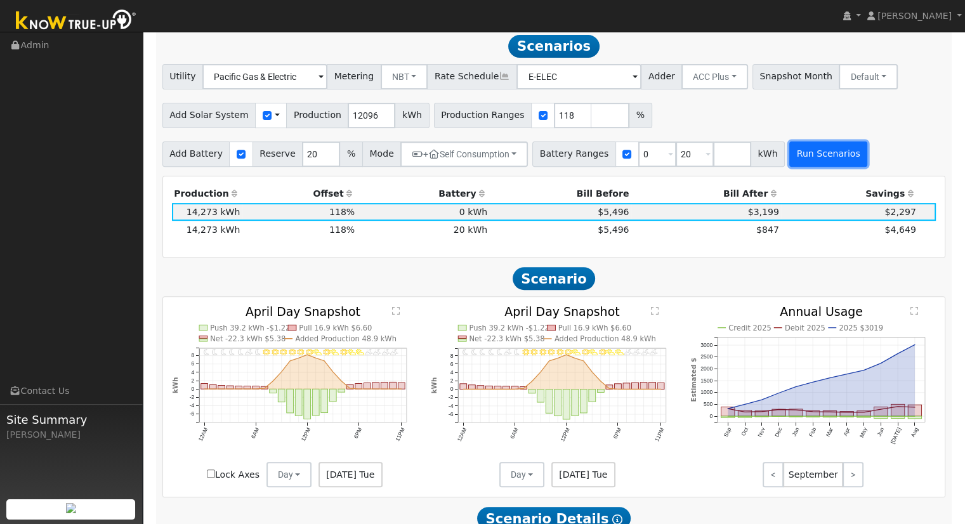
click at [804, 150] on button "Run Scenarios" at bounding box center [828, 153] width 78 height 25
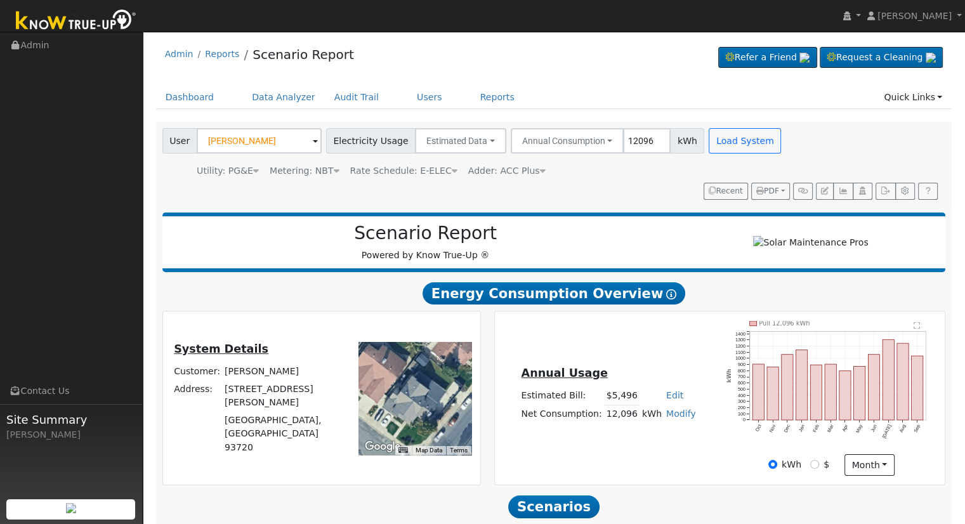
scroll to position [0, 0]
click at [769, 197] on button "PDF" at bounding box center [770, 192] width 39 height 18
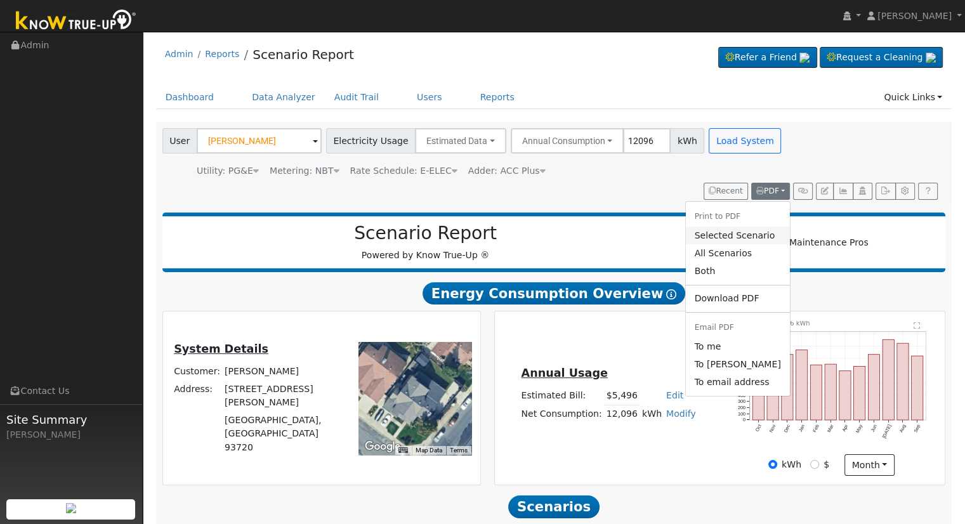
click at [730, 238] on link "Selected Scenario" at bounding box center [737, 235] width 104 height 18
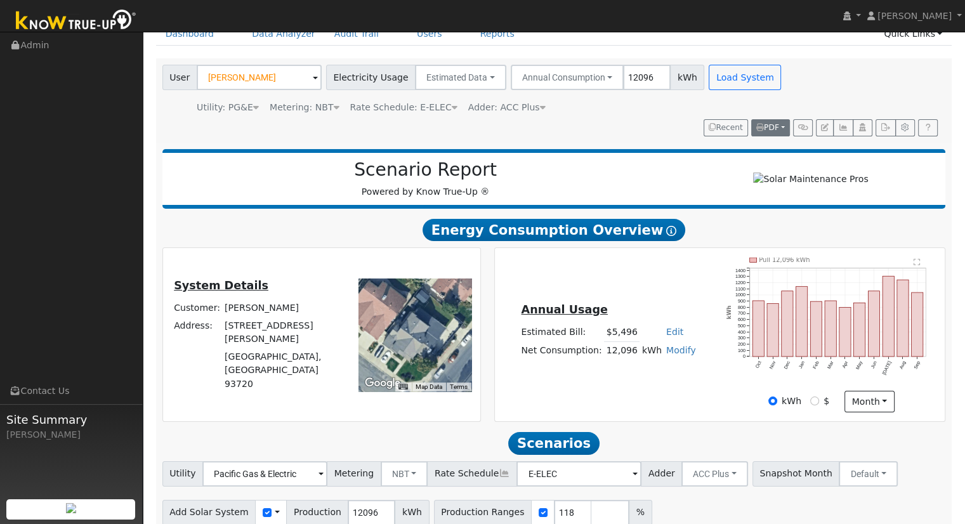
scroll to position [65, 0]
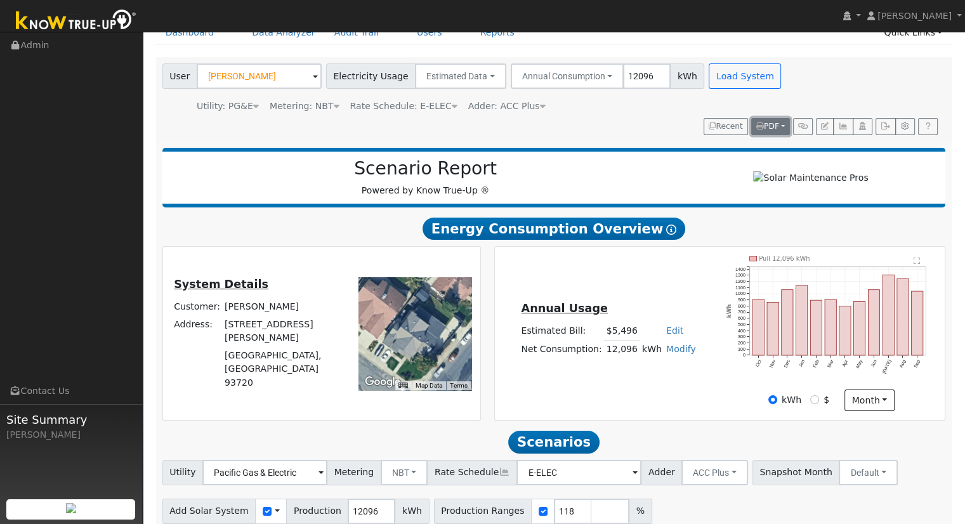
click at [760, 122] on icon "button" at bounding box center [760, 126] width 8 height 8
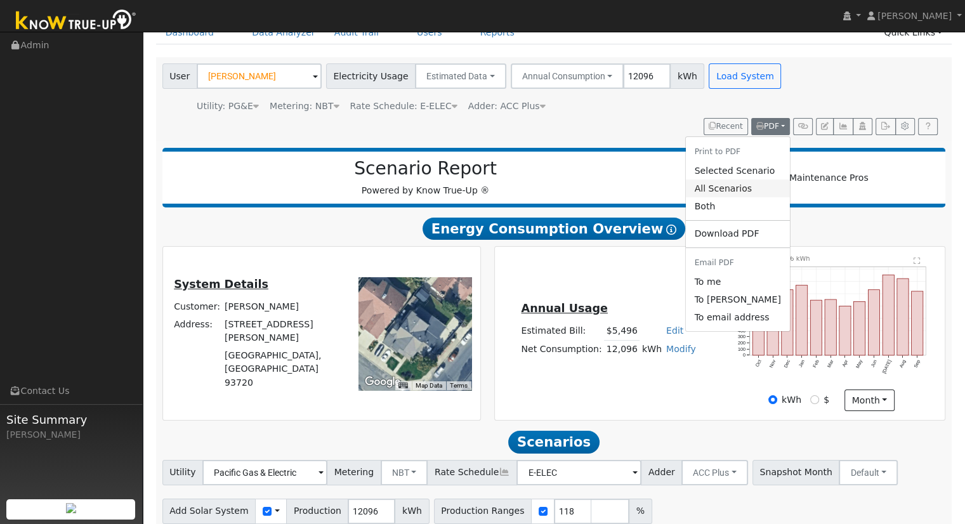
click at [744, 193] on link "All Scenarios" at bounding box center [737, 189] width 104 height 18
